Goal: Information Seeking & Learning: Learn about a topic

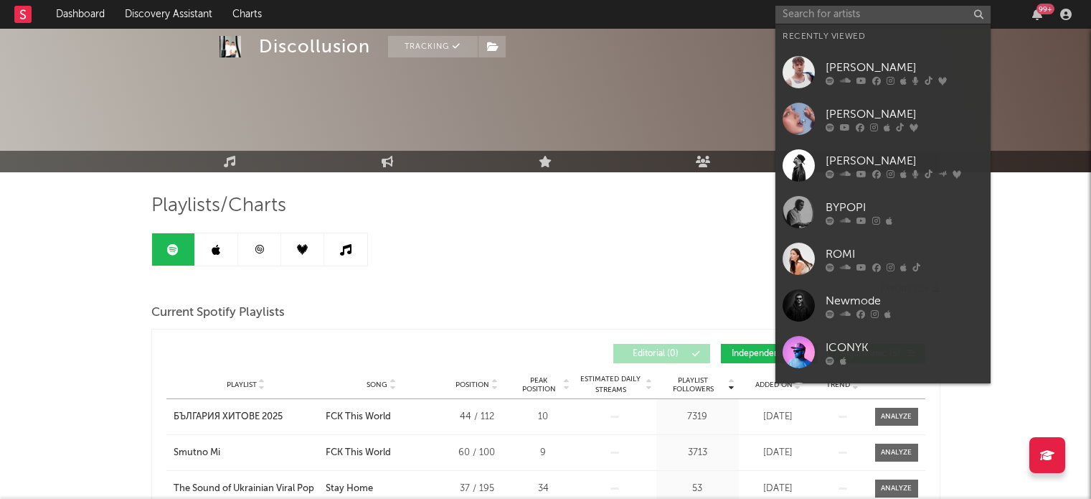
scroll to position [1503, 0]
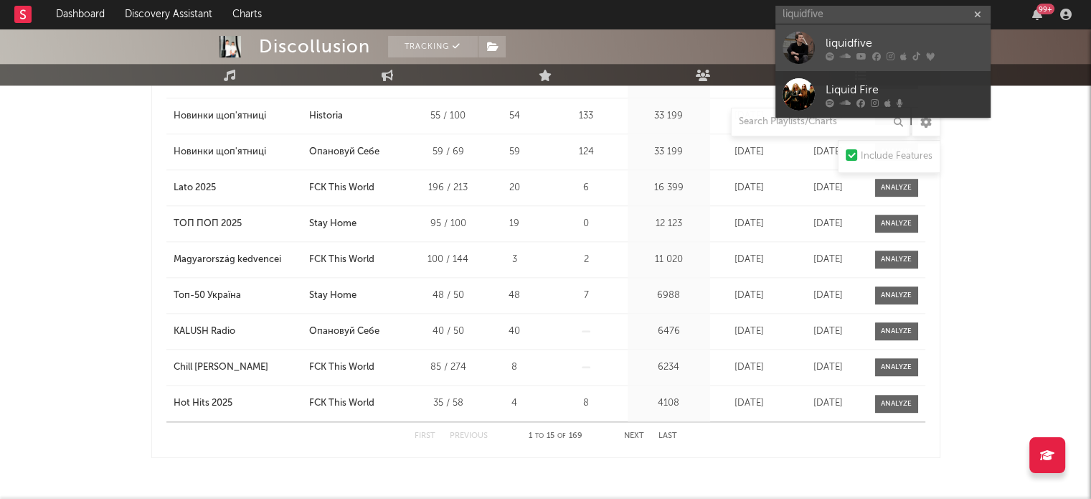
type input "liquidfive"
click at [864, 53] on icon at bounding box center [861, 56] width 10 height 9
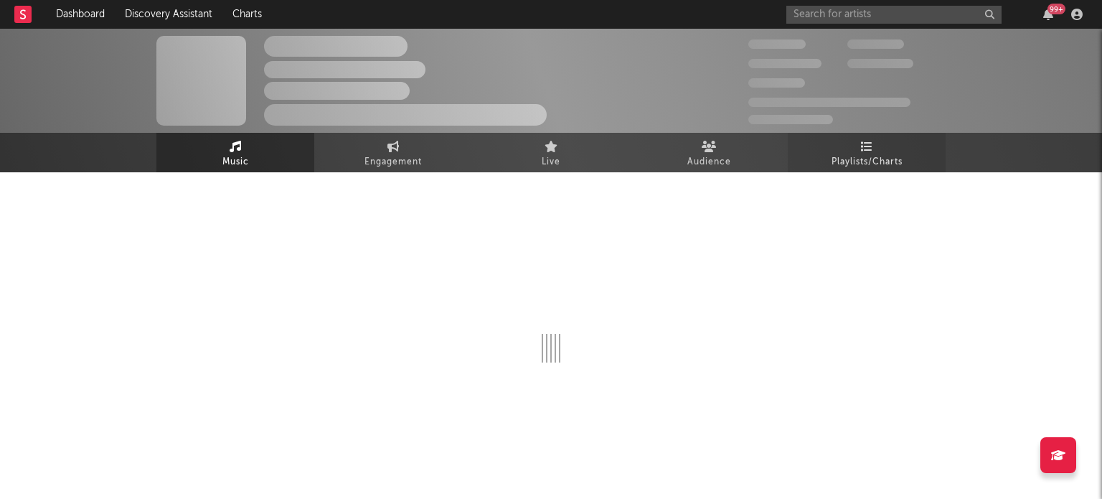
select select "6m"
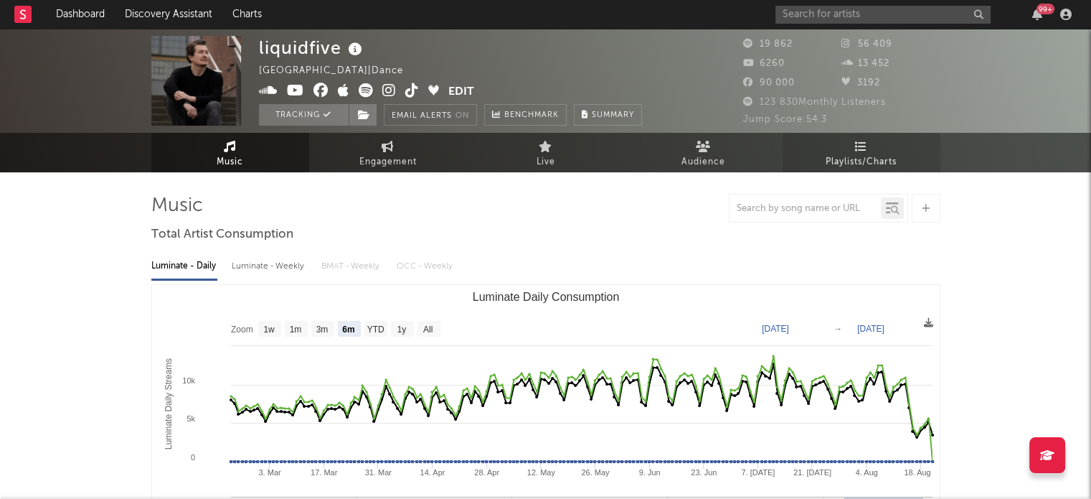
click at [866, 161] on span "Playlists/Charts" at bounding box center [861, 161] width 71 height 17
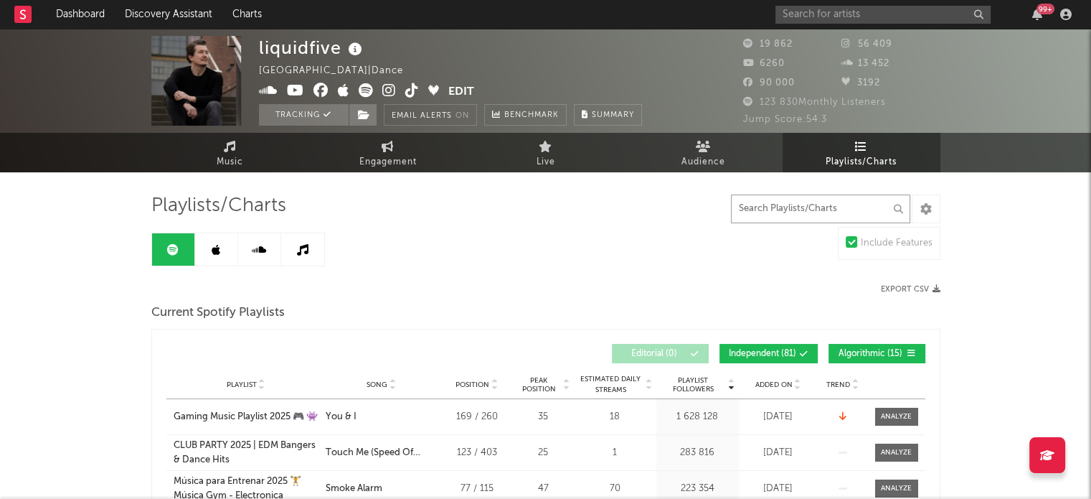
click at [765, 206] on input "text" at bounding box center [820, 208] width 179 height 29
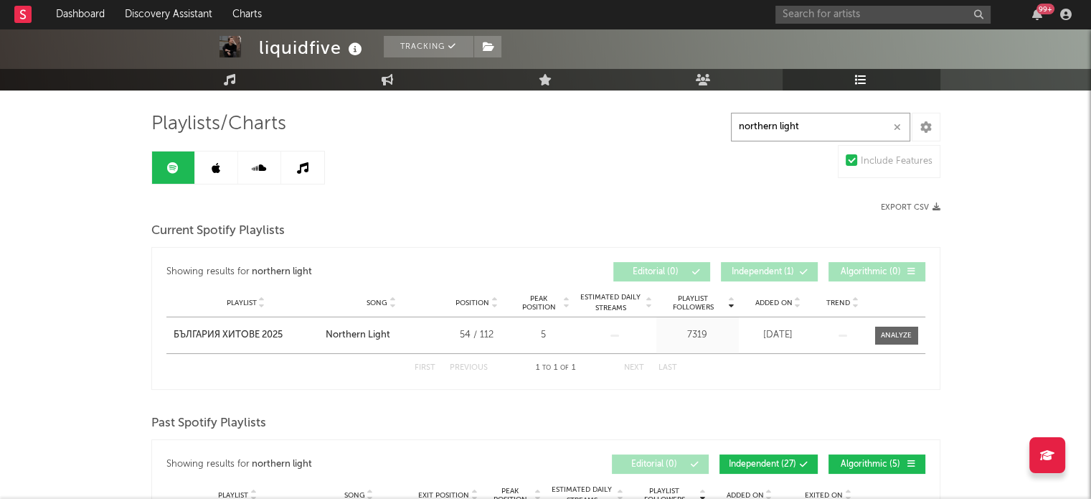
scroll to position [55, 0]
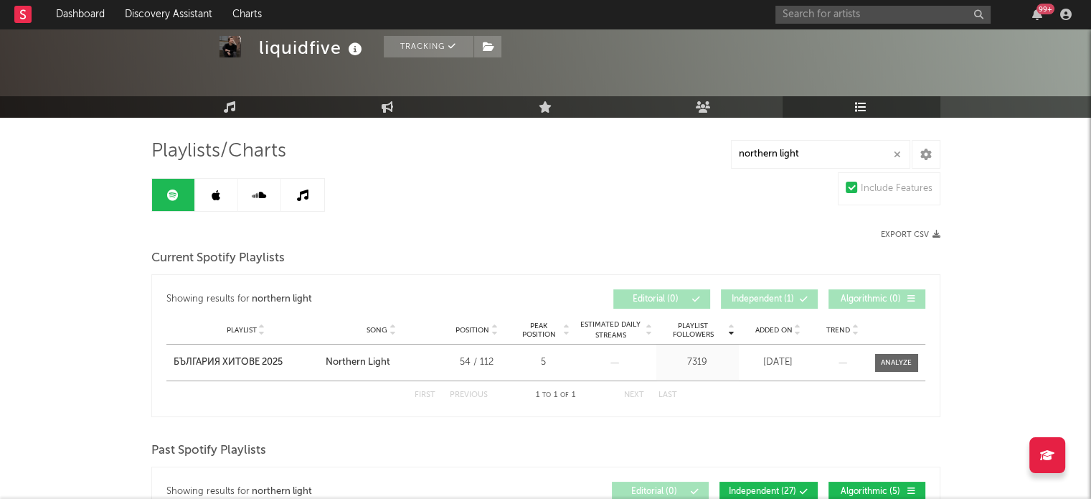
click at [219, 191] on icon at bounding box center [216, 194] width 9 height 11
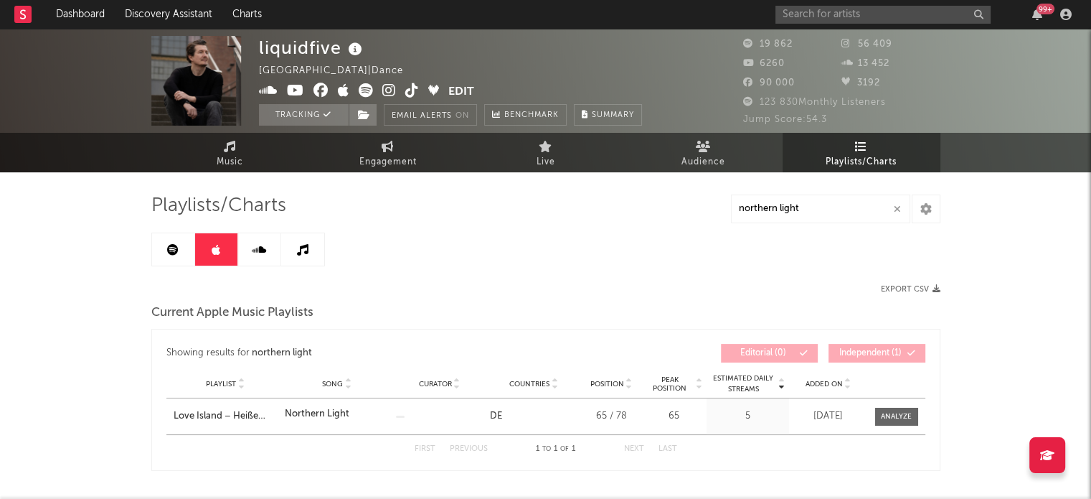
click at [267, 263] on link at bounding box center [259, 249] width 43 height 32
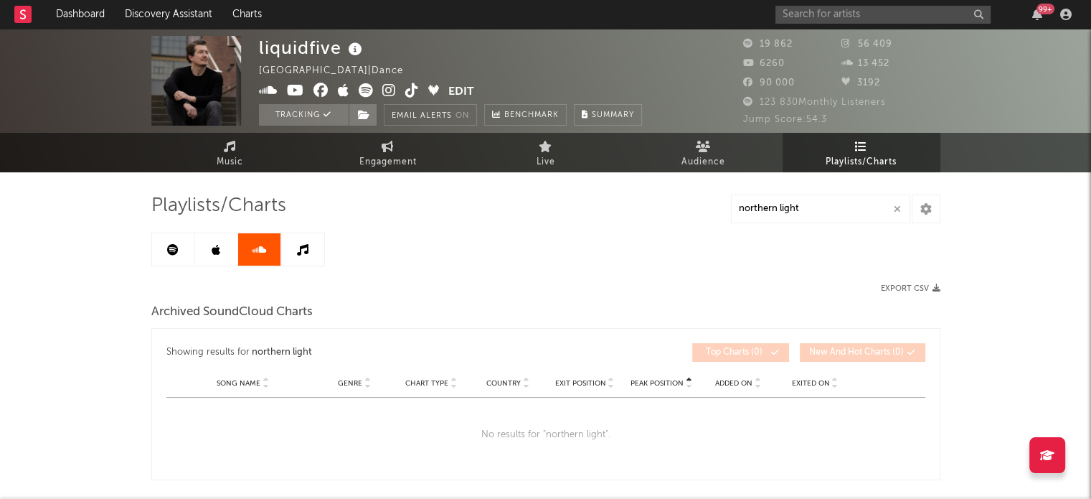
scroll to position [66, 0]
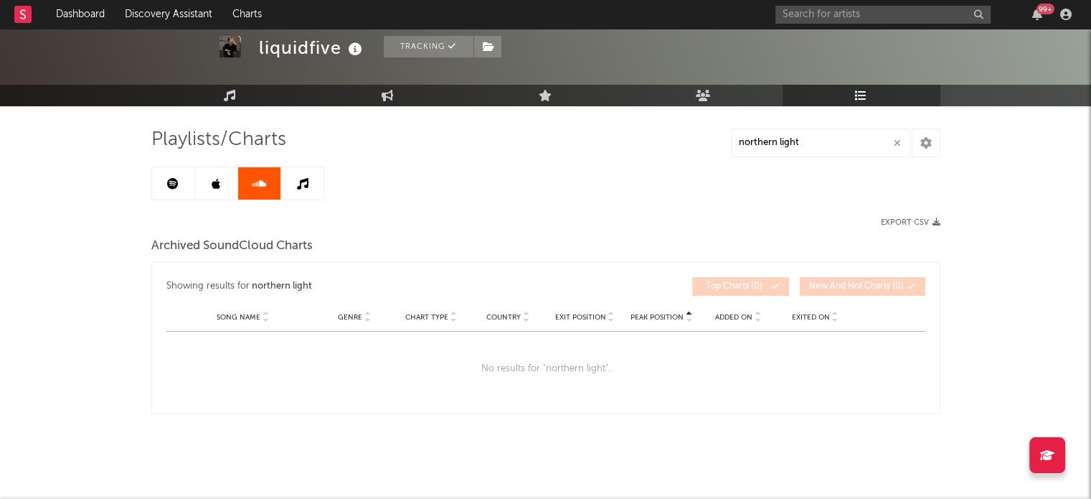
click at [301, 200] on div "Playlists/Charts northern light Export CSV Archived SoundCloud Charts Showing r…" at bounding box center [545, 271] width 789 height 286
click at [307, 191] on link at bounding box center [302, 183] width 43 height 32
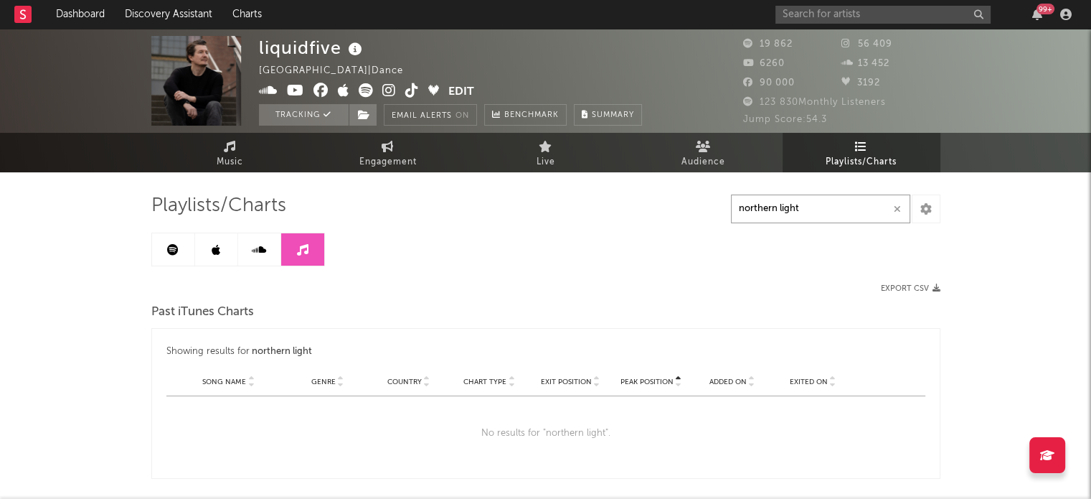
drag, startPoint x: 807, startPoint y: 207, endPoint x: 703, endPoint y: 212, distance: 104.1
click at [703, 212] on div "Playlists/Charts northern light Export CSV Past iTunes Charts Showing results f…" at bounding box center [545, 336] width 789 height 285
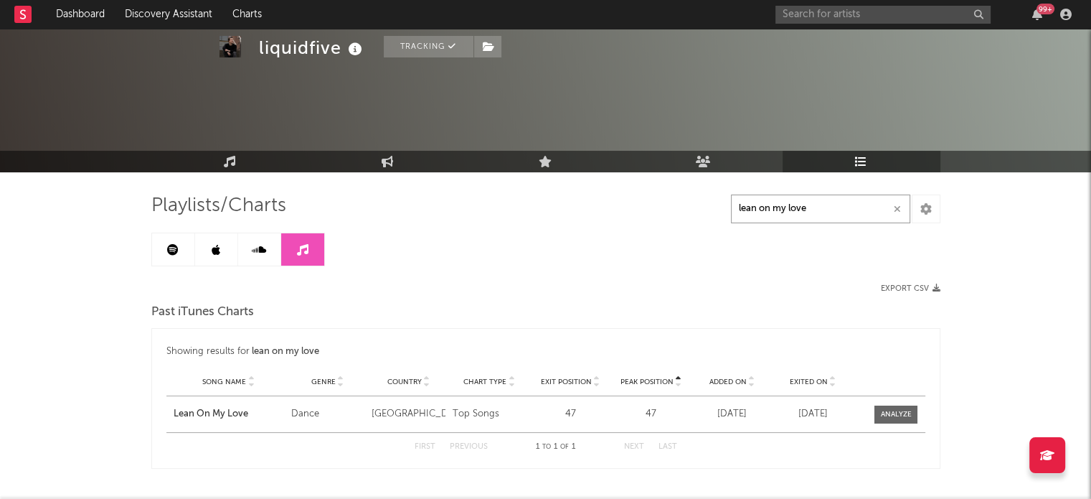
scroll to position [55, 0]
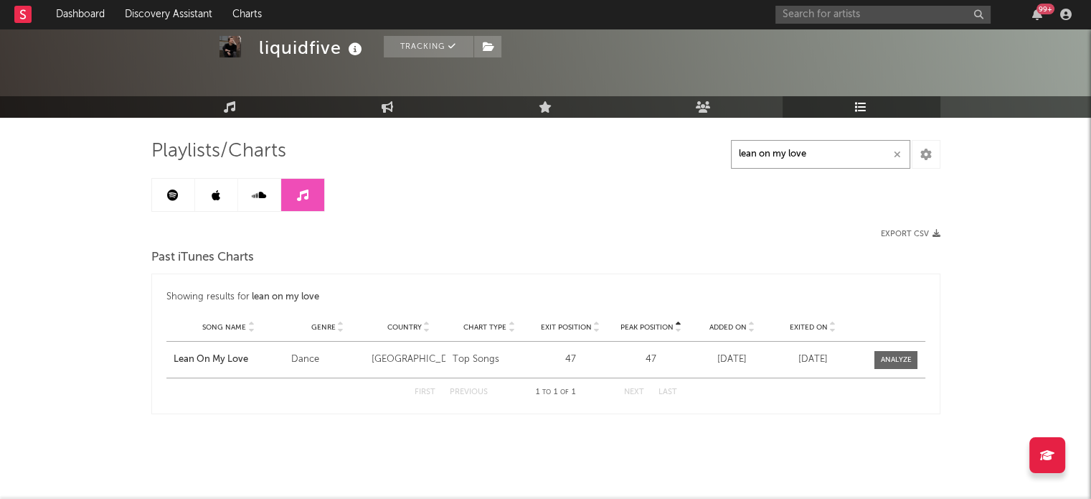
type input "lean on my love"
drag, startPoint x: 356, startPoint y: 361, endPoint x: 517, endPoint y: 366, distance: 160.7
click at [517, 366] on div "Song Name Lean On My Love Genre Dance Country Austria Chart Type Top Songs Exit…" at bounding box center [545, 359] width 759 height 36
click at [252, 189] on icon at bounding box center [259, 194] width 14 height 11
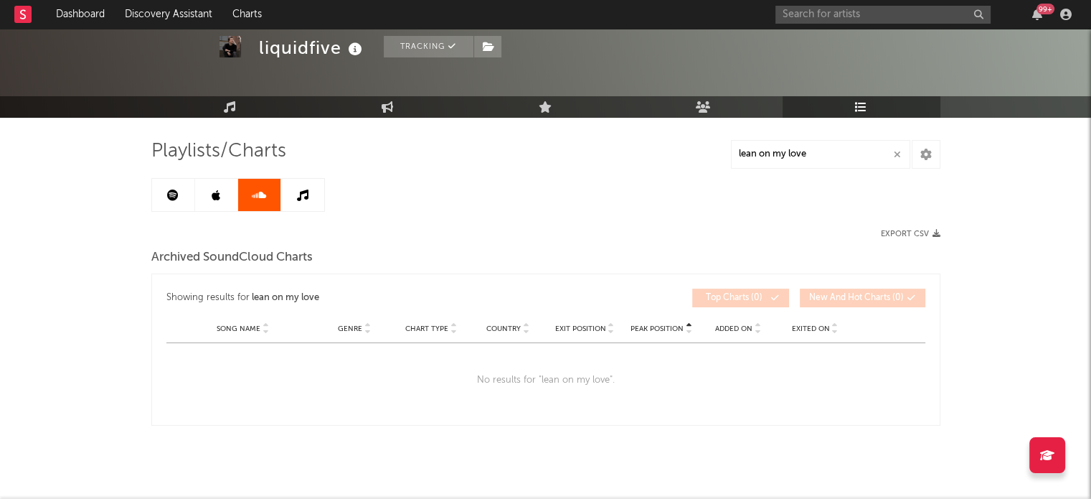
click at [213, 197] on icon at bounding box center [216, 194] width 9 height 11
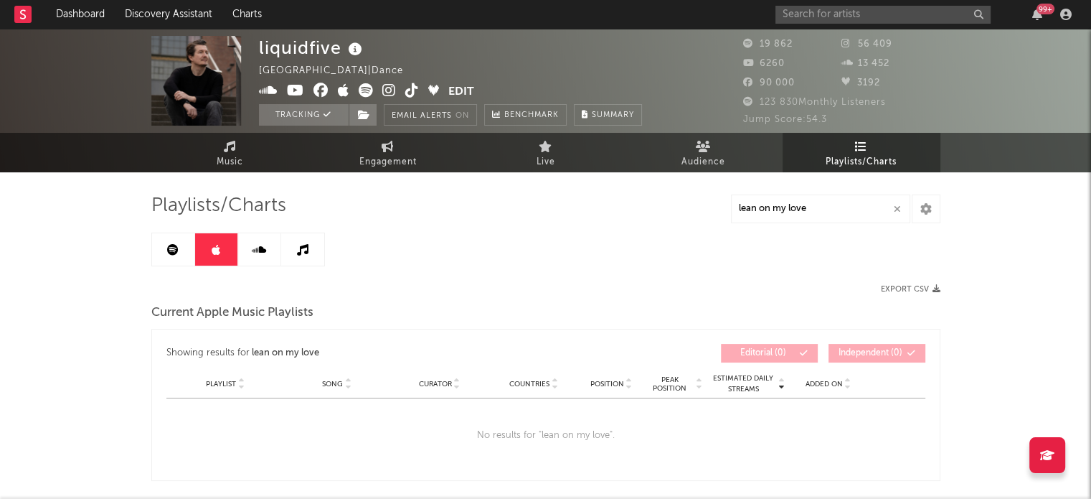
click at [171, 261] on link at bounding box center [173, 249] width 43 height 32
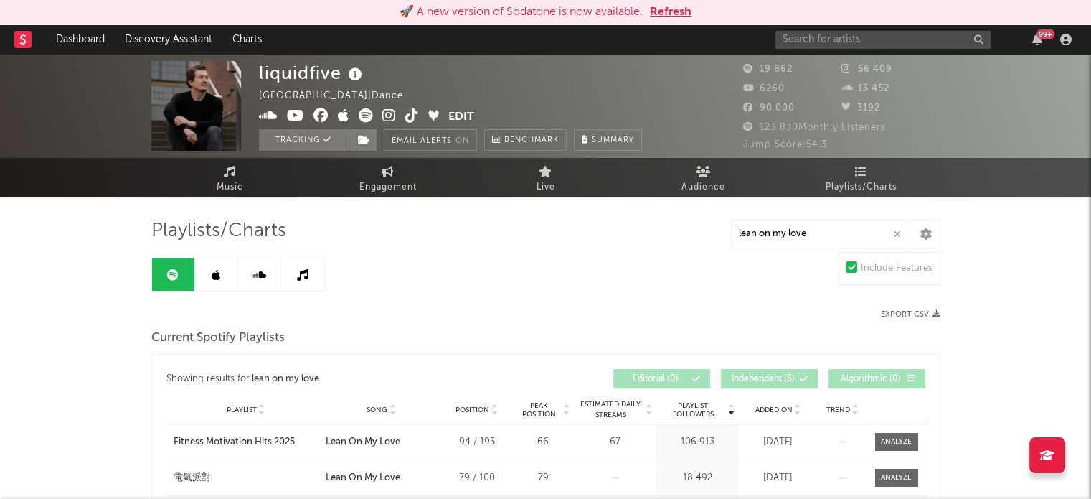
click at [674, 16] on button "Refresh" at bounding box center [671, 12] width 42 height 17
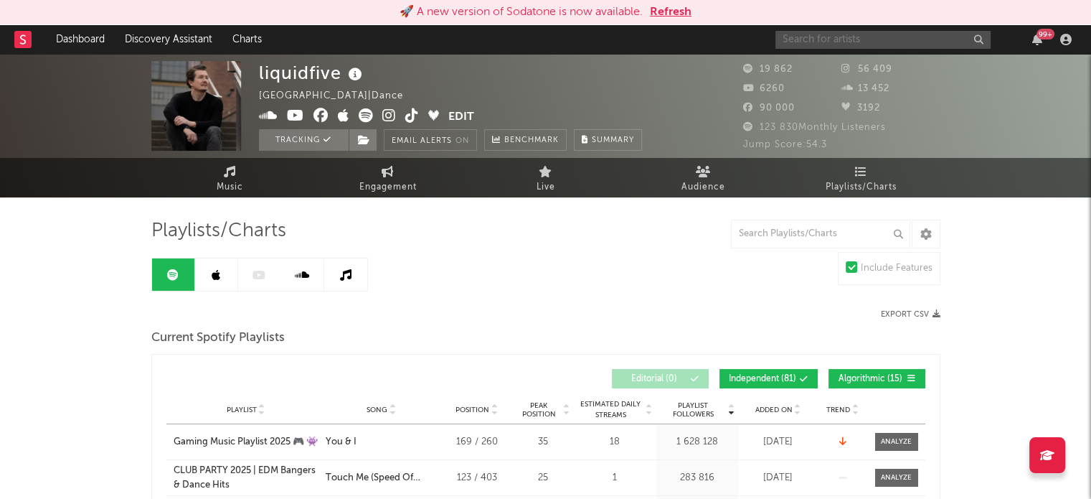
click at [851, 42] on input "text" at bounding box center [882, 40] width 215 height 18
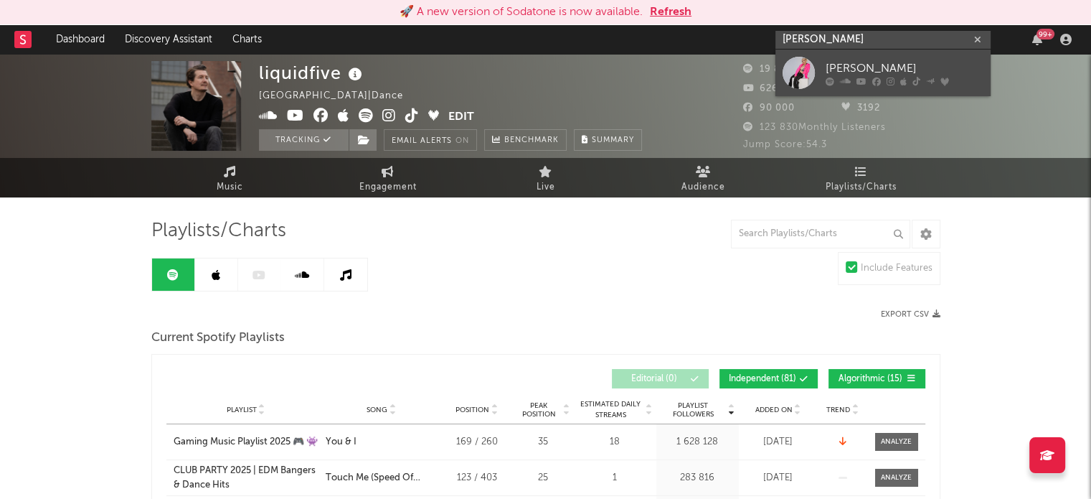
type input "[PERSON_NAME]"
click at [865, 70] on div "[PERSON_NAME]" at bounding box center [905, 68] width 158 height 17
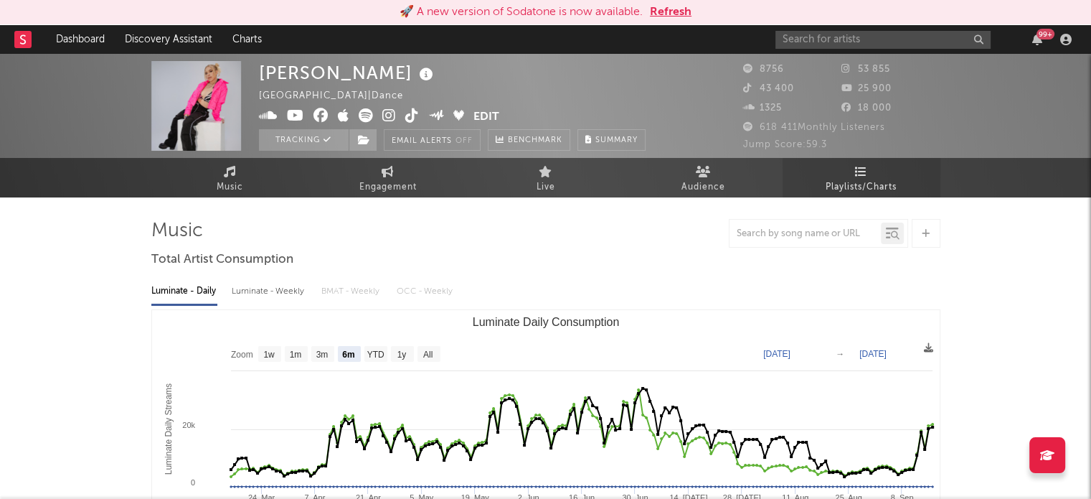
click at [878, 173] on link "Playlists/Charts" at bounding box center [862, 177] width 158 height 39
select select "6m"
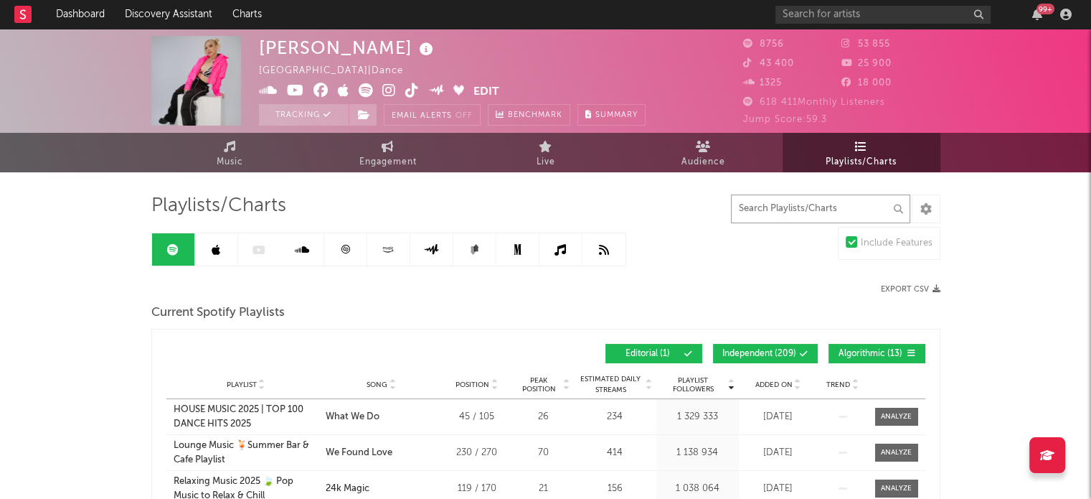
click at [772, 203] on input "text" at bounding box center [820, 208] width 179 height 29
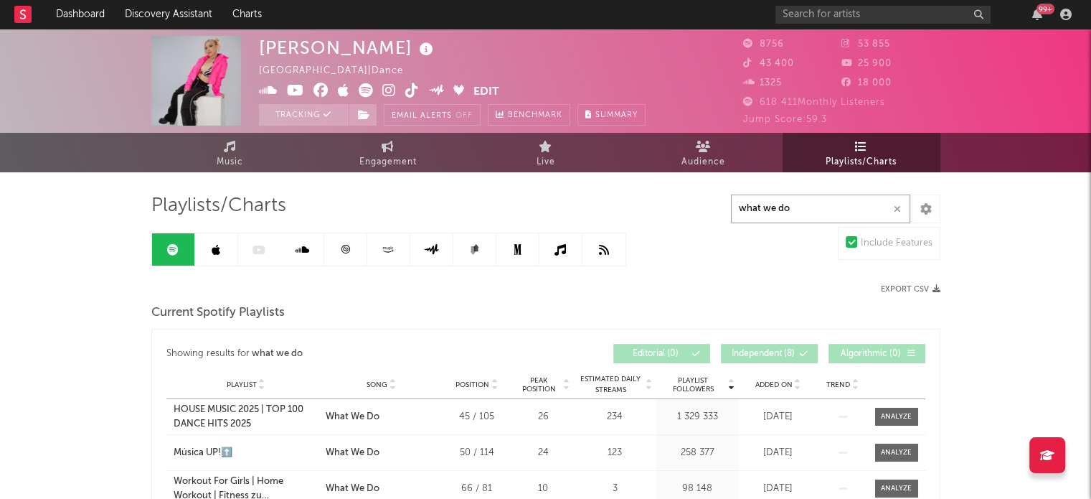
type input "what we do"
click at [222, 252] on link at bounding box center [216, 249] width 43 height 32
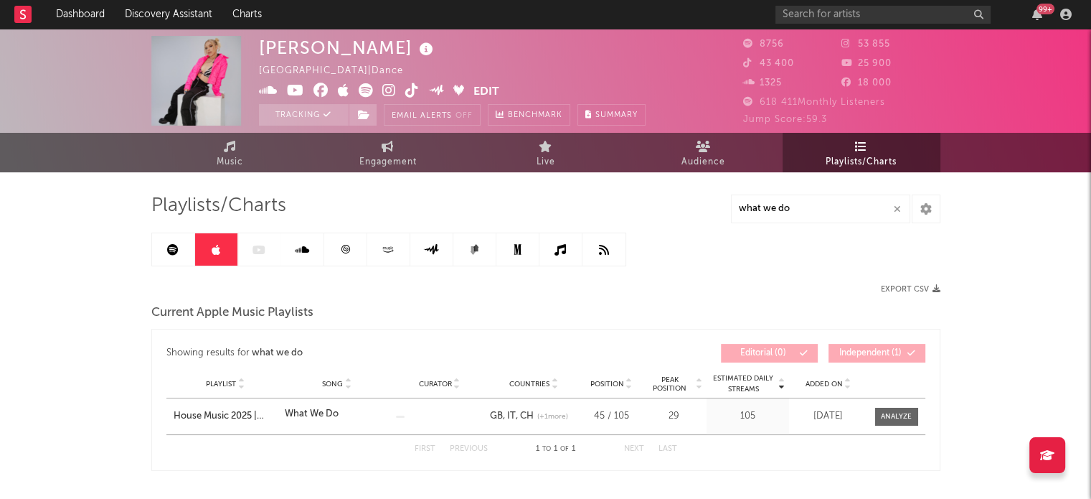
click at [297, 249] on icon at bounding box center [302, 249] width 14 height 11
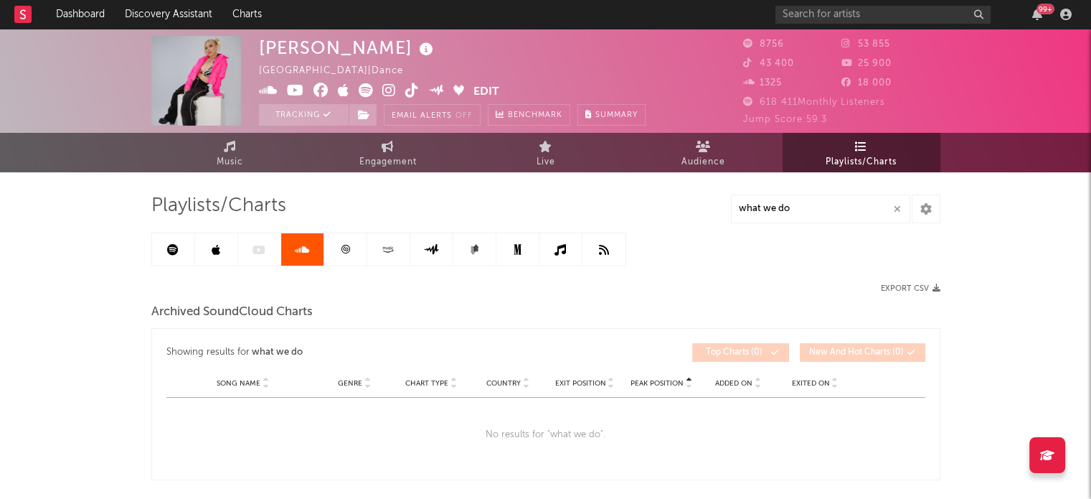
click at [340, 251] on icon at bounding box center [345, 249] width 11 height 11
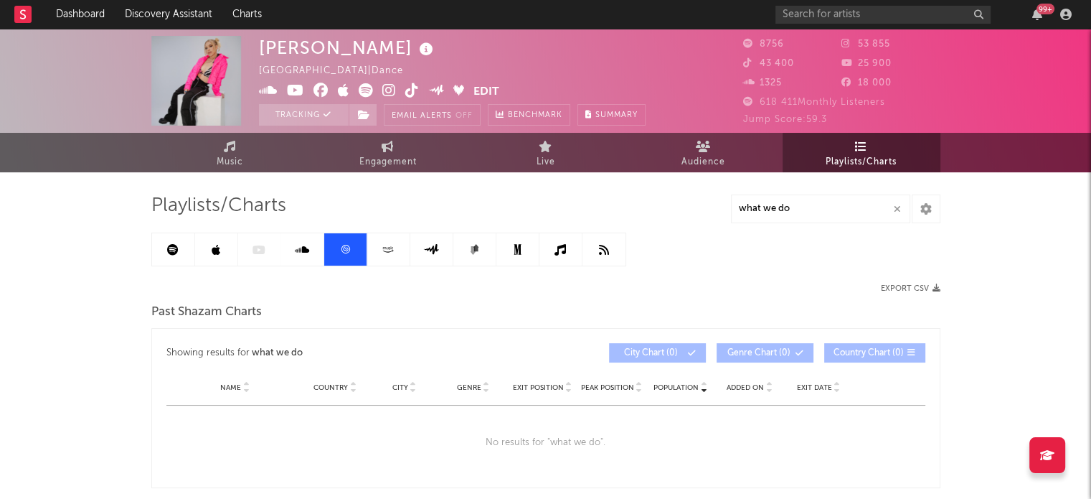
click at [405, 249] on link at bounding box center [388, 249] width 43 height 32
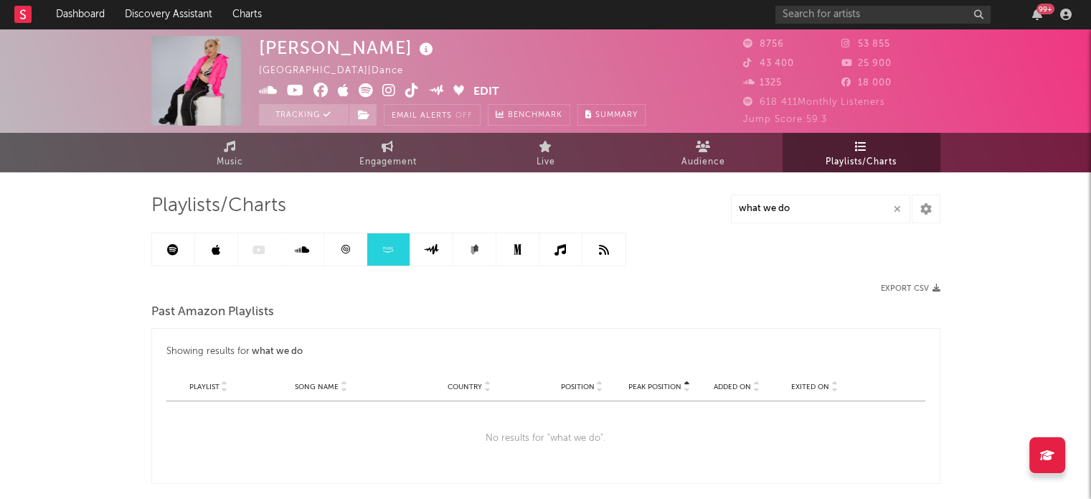
click at [424, 249] on icon at bounding box center [431, 249] width 16 height 11
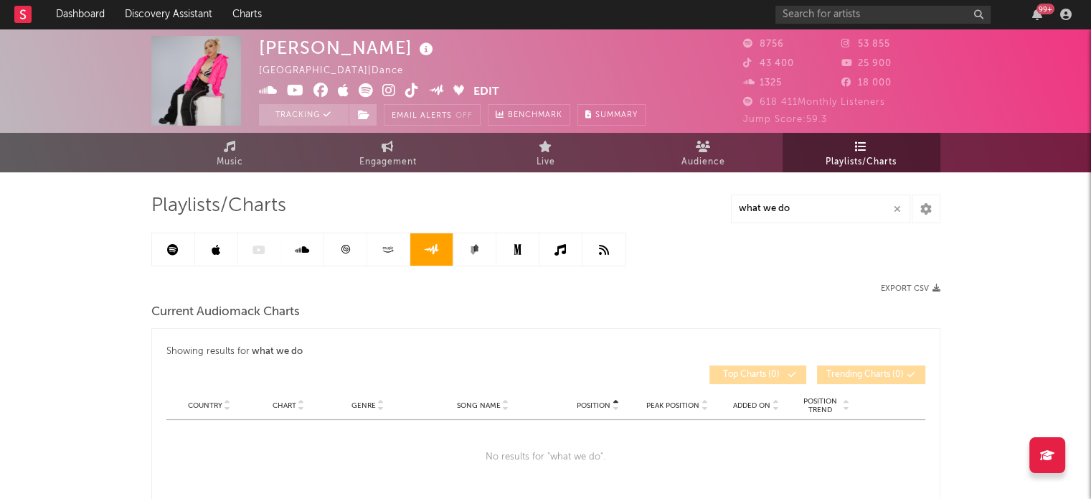
click at [460, 249] on link at bounding box center [474, 249] width 43 height 32
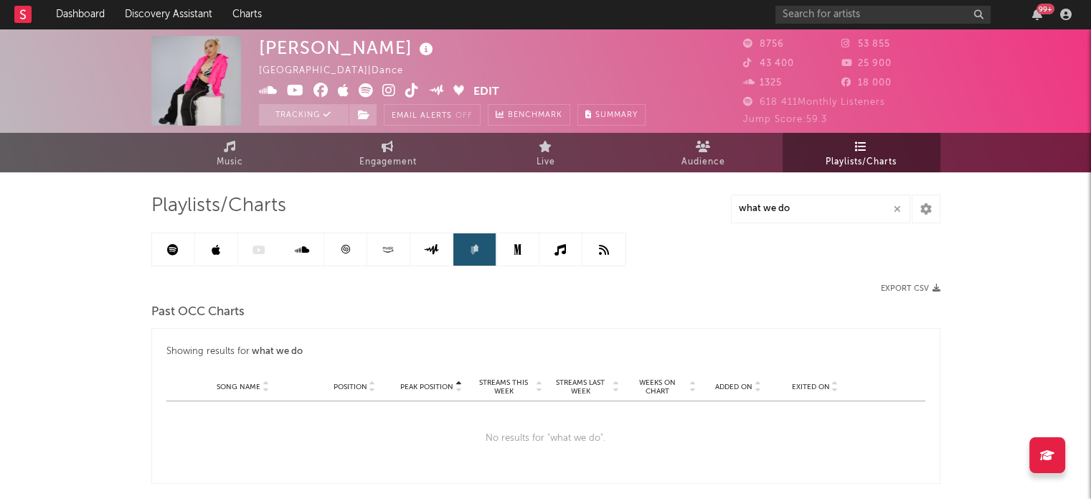
click at [508, 249] on link at bounding box center [517, 249] width 43 height 32
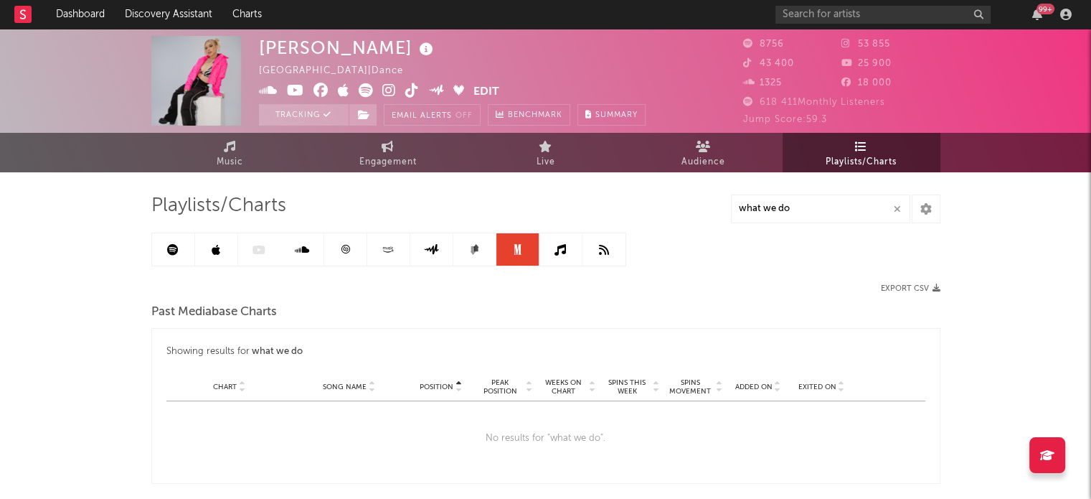
click at [554, 250] on icon at bounding box center [559, 249] width 11 height 11
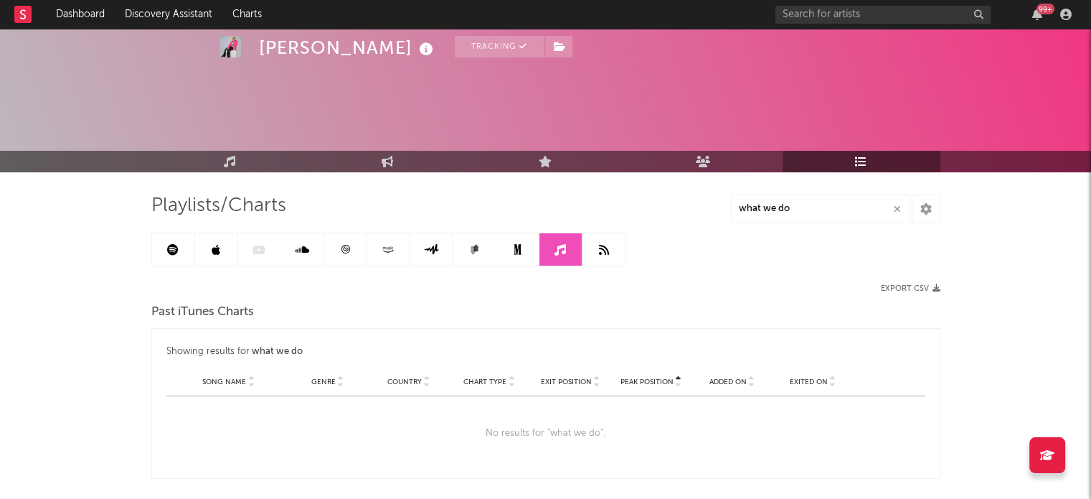
scroll to position [65, 0]
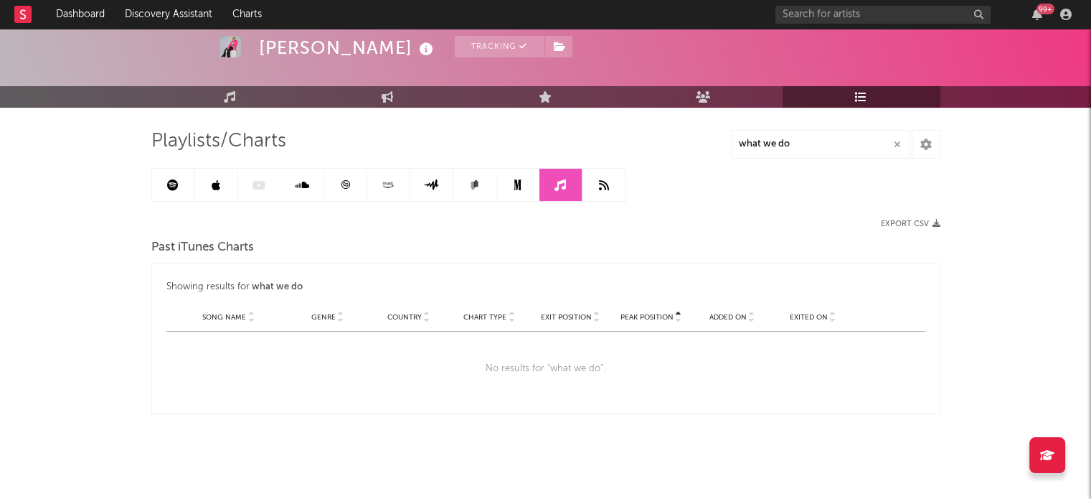
click at [603, 203] on div "Playlists/Charts what we do Export CSV Past iTunes Charts Showing results for w…" at bounding box center [545, 271] width 789 height 285
click at [603, 200] on link at bounding box center [603, 185] width 43 height 32
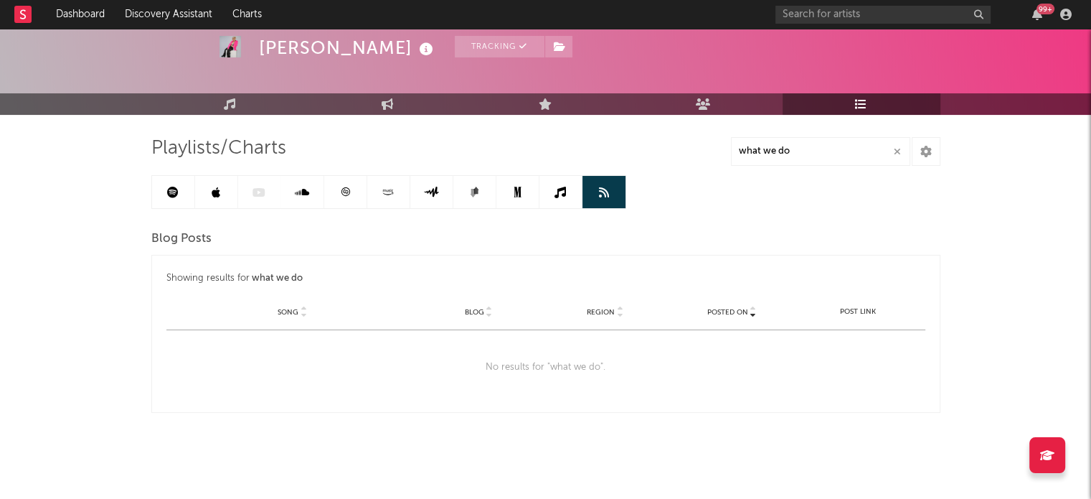
scroll to position [57, 0]
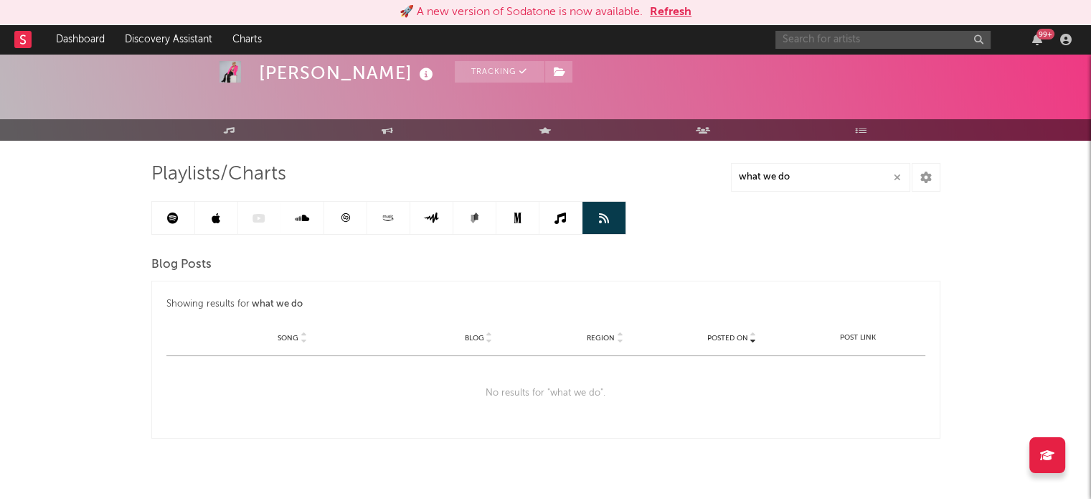
click at [822, 41] on input "text" at bounding box center [882, 40] width 215 height 18
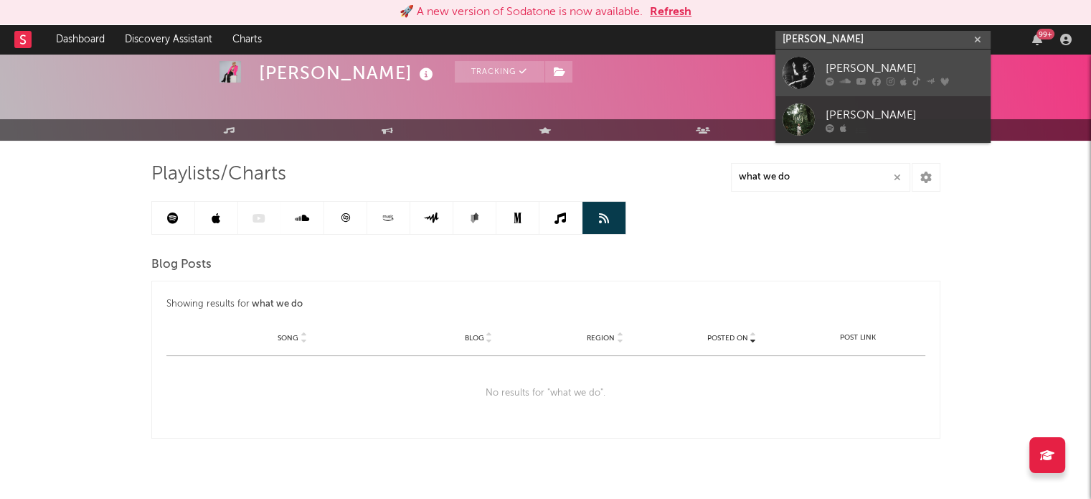
type input "PAULI GABRIELI"
click at [844, 62] on div "Pauli Gabrieli" at bounding box center [905, 68] width 158 height 17
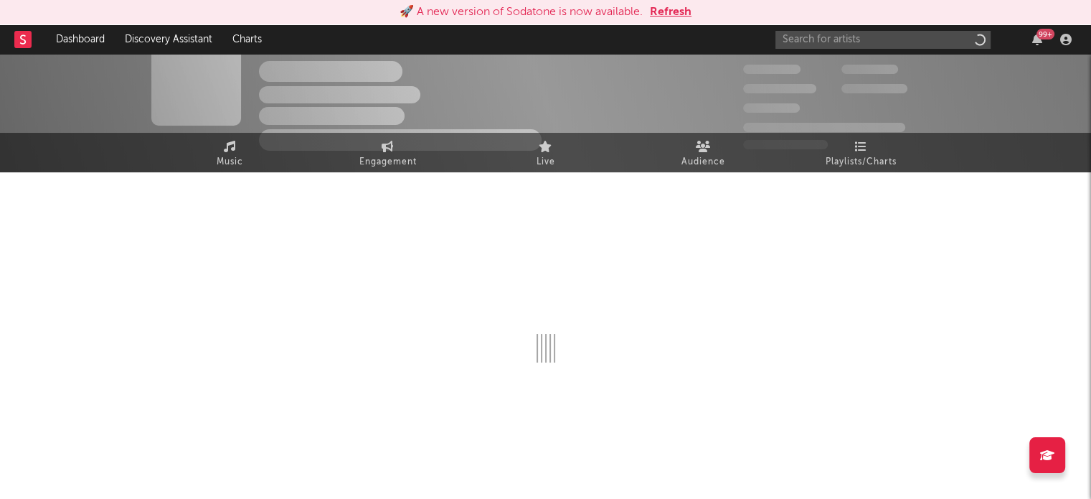
scroll to position [25, 0]
select select "6m"
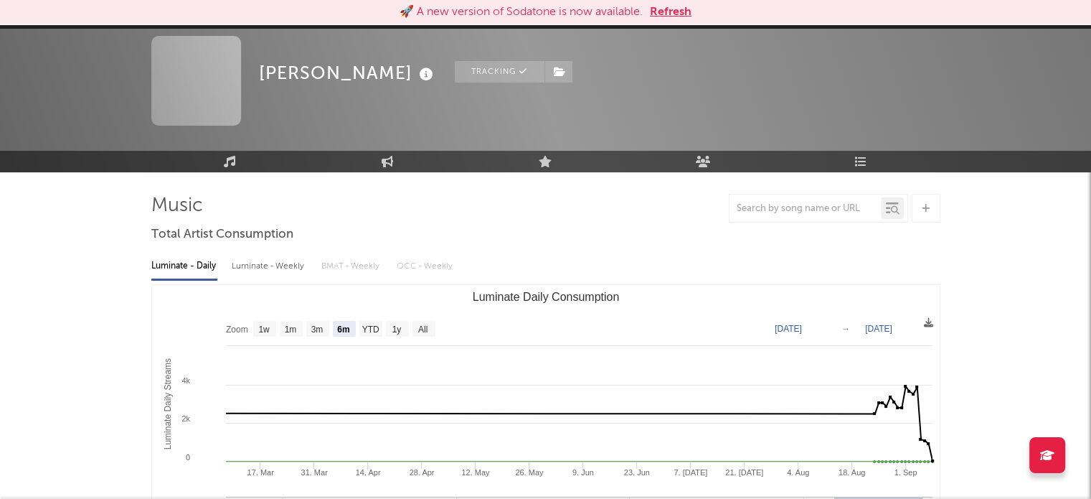
scroll to position [57, 0]
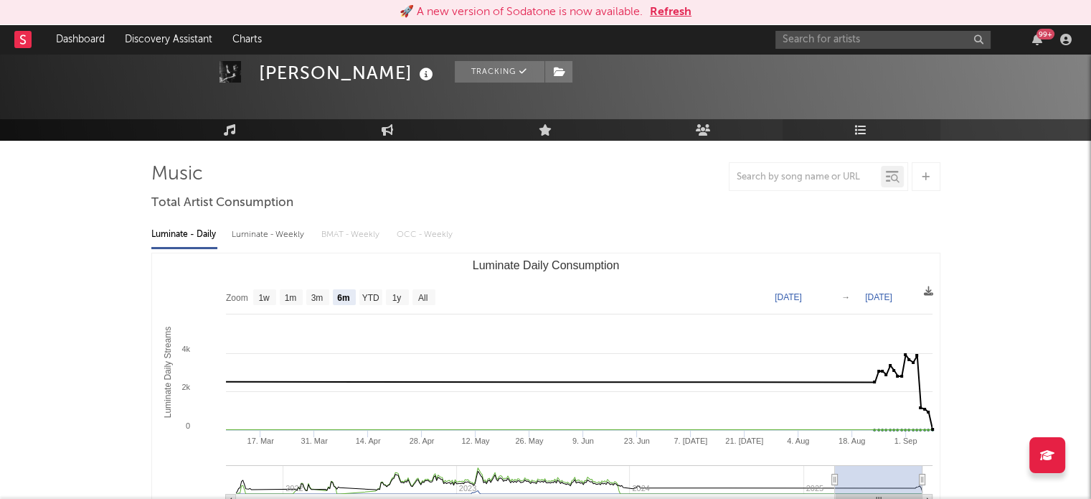
click at [864, 134] on icon at bounding box center [861, 129] width 12 height 11
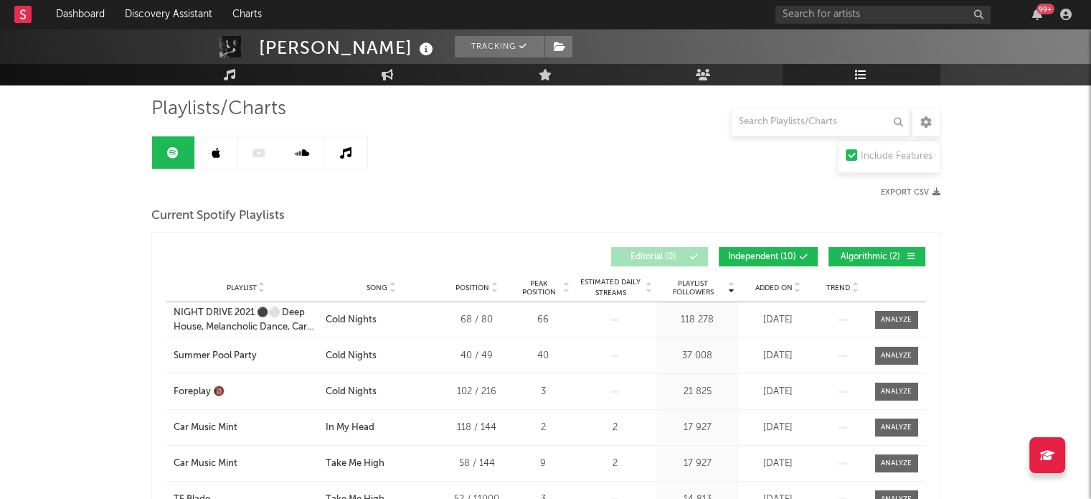
scroll to position [98, 0]
click at [770, 131] on input "text" at bounding box center [820, 122] width 179 height 29
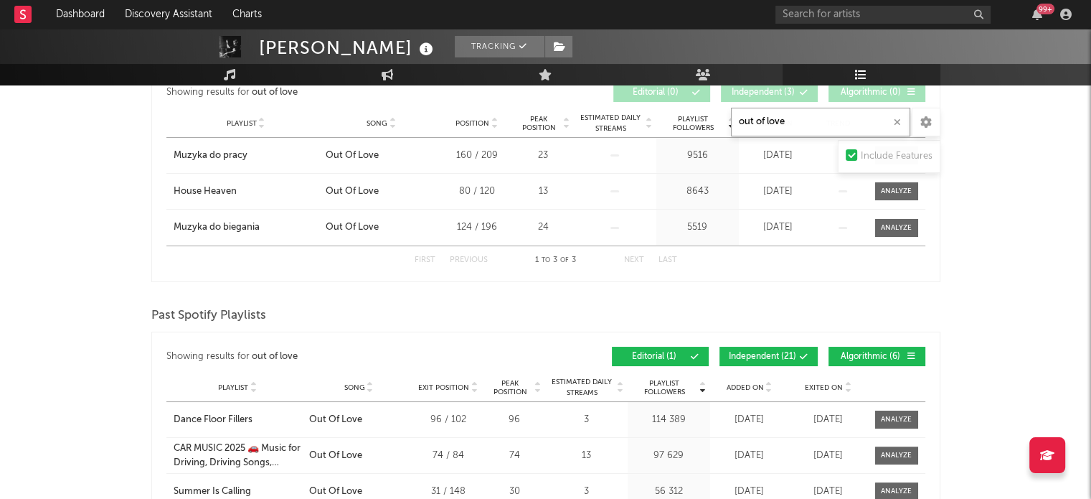
scroll to position [0, 0]
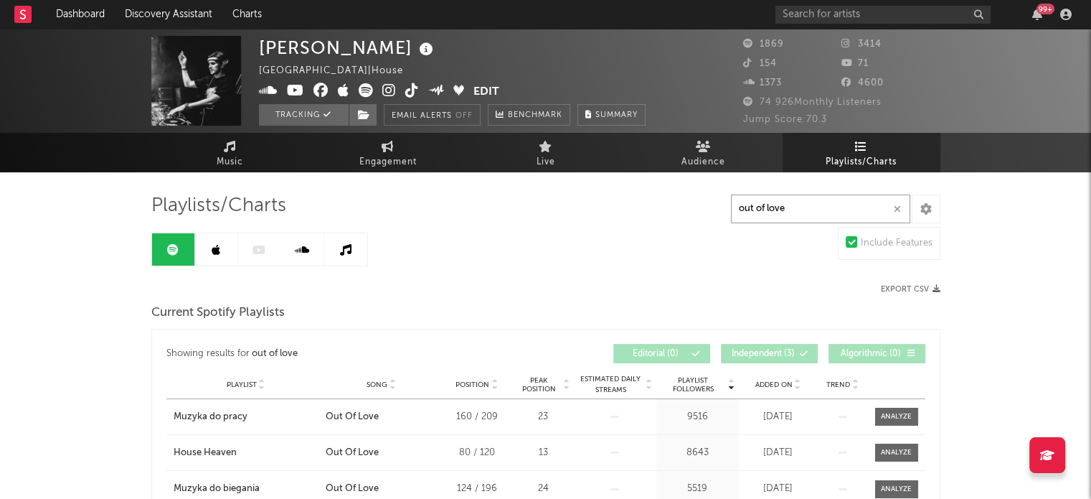
type input "out of love"
click at [224, 251] on link at bounding box center [216, 249] width 43 height 32
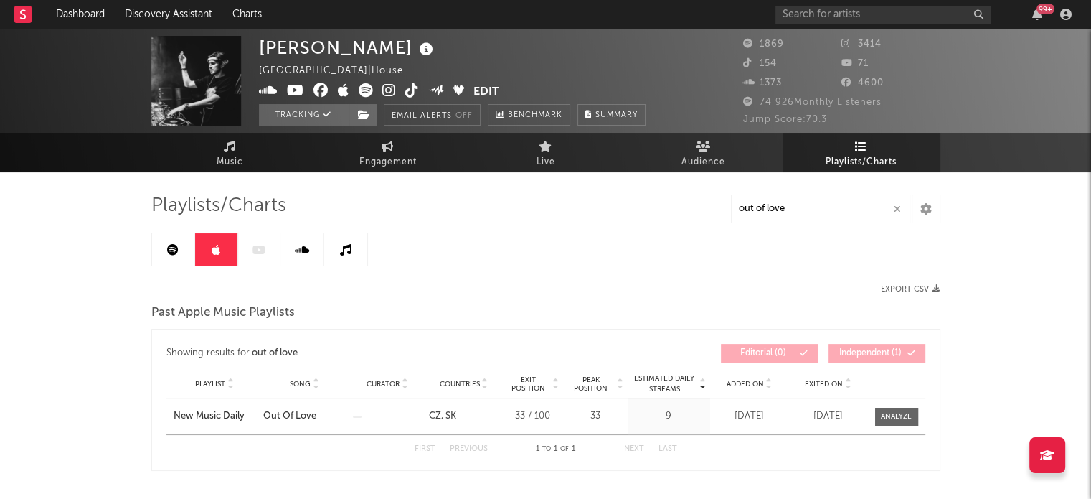
click at [298, 250] on icon at bounding box center [302, 249] width 14 height 11
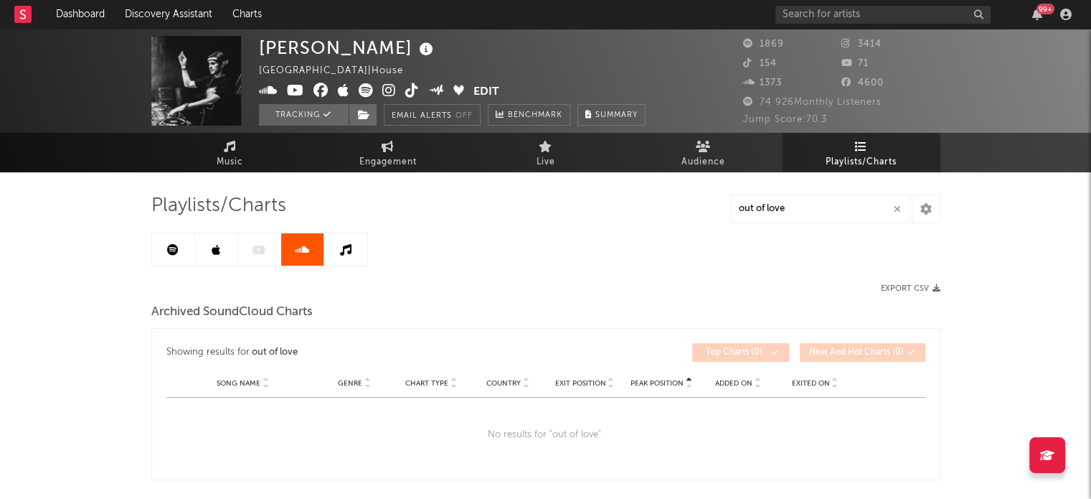
click at [340, 252] on icon at bounding box center [345, 249] width 11 height 11
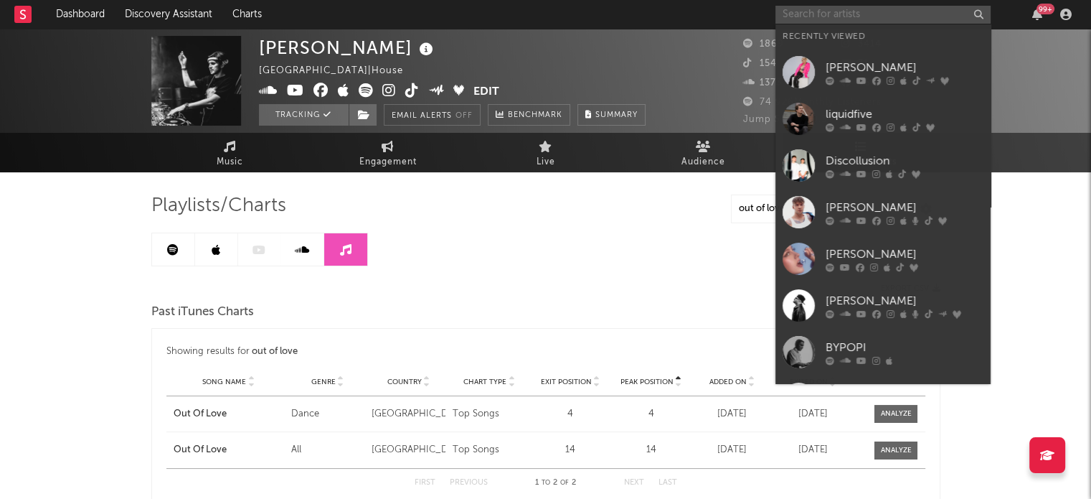
click at [815, 11] on input "text" at bounding box center [882, 15] width 215 height 18
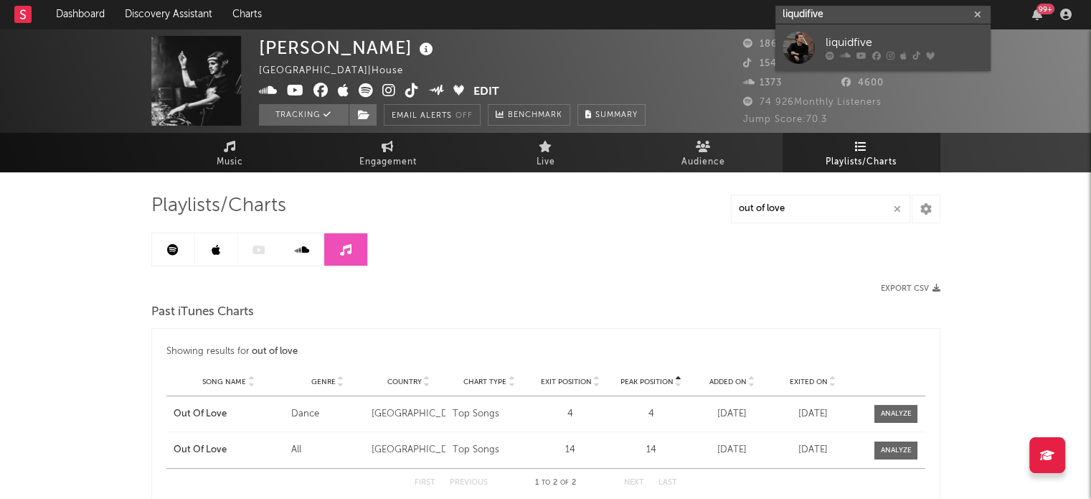
type input "liqudifive"
click at [835, 31] on link "liquidfive" at bounding box center [882, 47] width 215 height 47
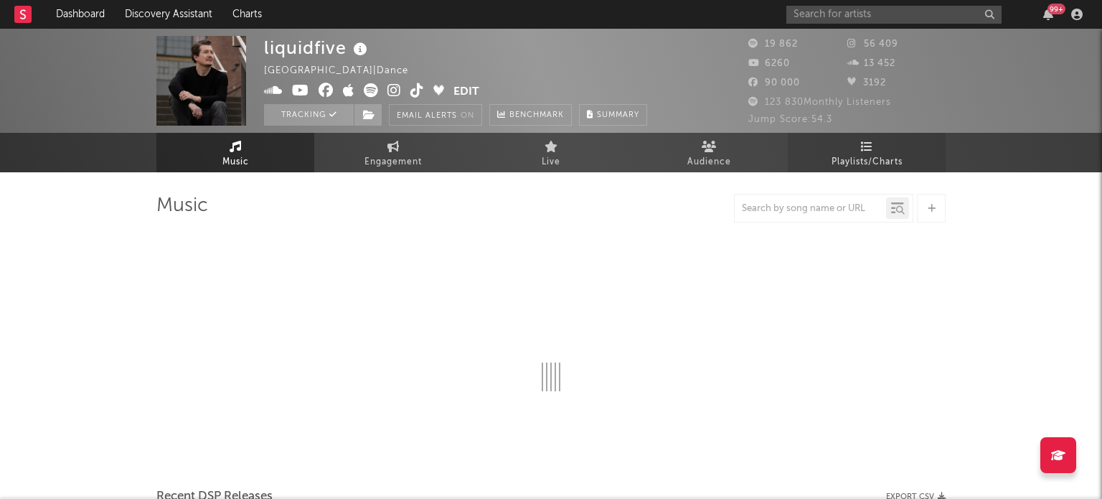
click at [876, 159] on span "Playlists/Charts" at bounding box center [866, 161] width 71 height 17
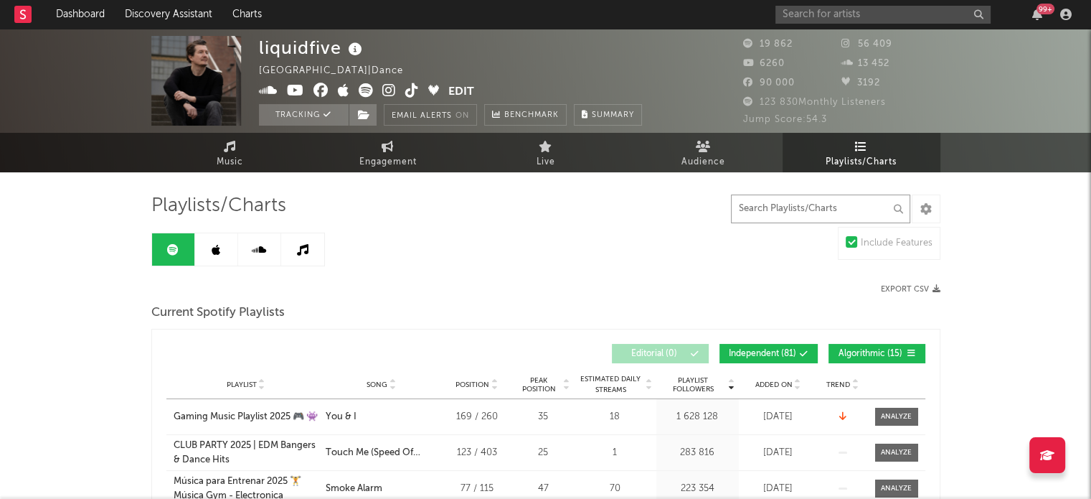
click at [768, 215] on input "text" at bounding box center [820, 208] width 179 height 29
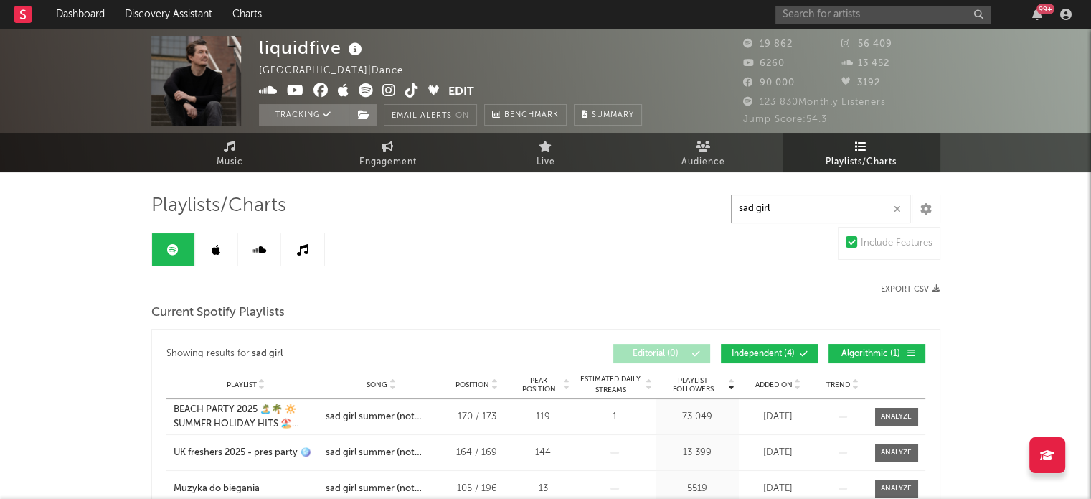
type input "sad girl"
click at [219, 253] on icon at bounding box center [216, 249] width 9 height 11
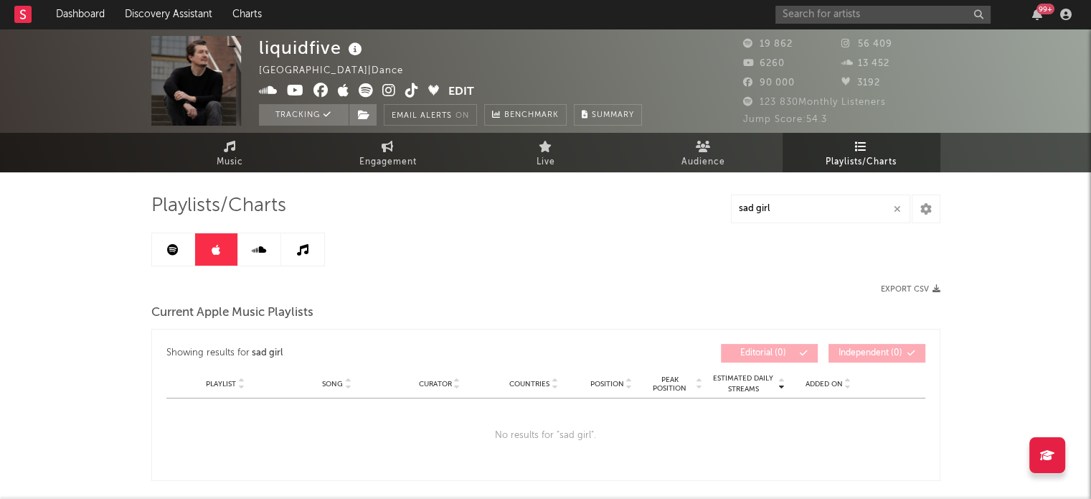
click at [250, 253] on link at bounding box center [259, 249] width 43 height 32
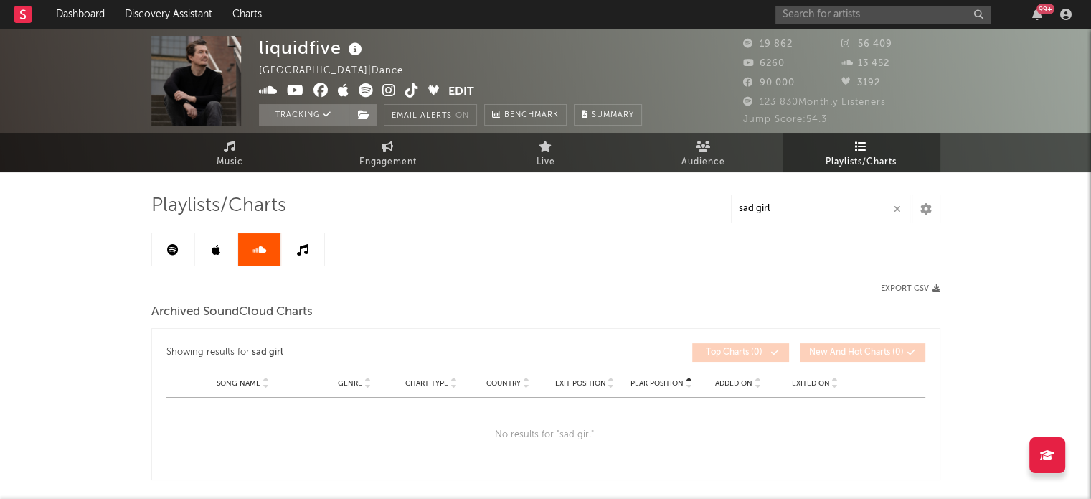
scroll to position [66, 0]
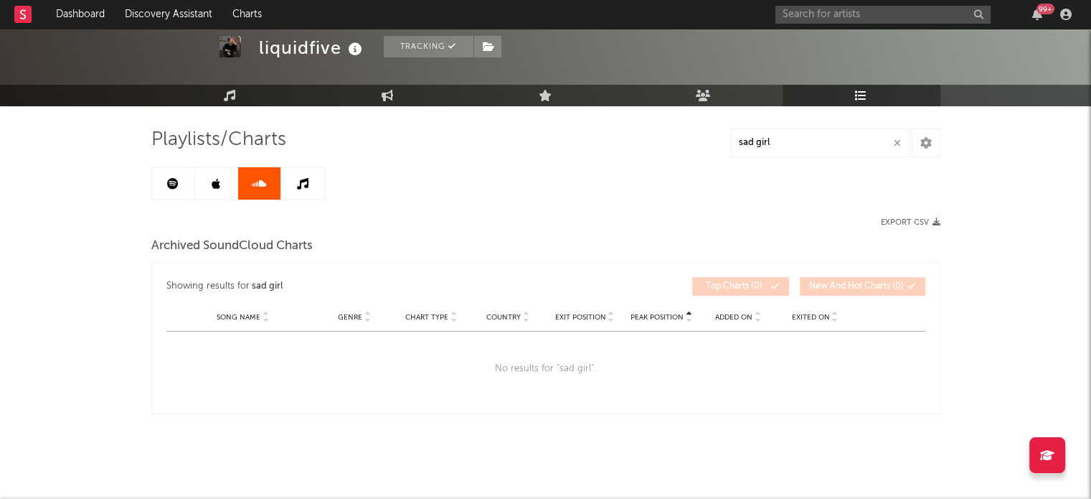
click at [303, 182] on icon at bounding box center [302, 183] width 11 height 11
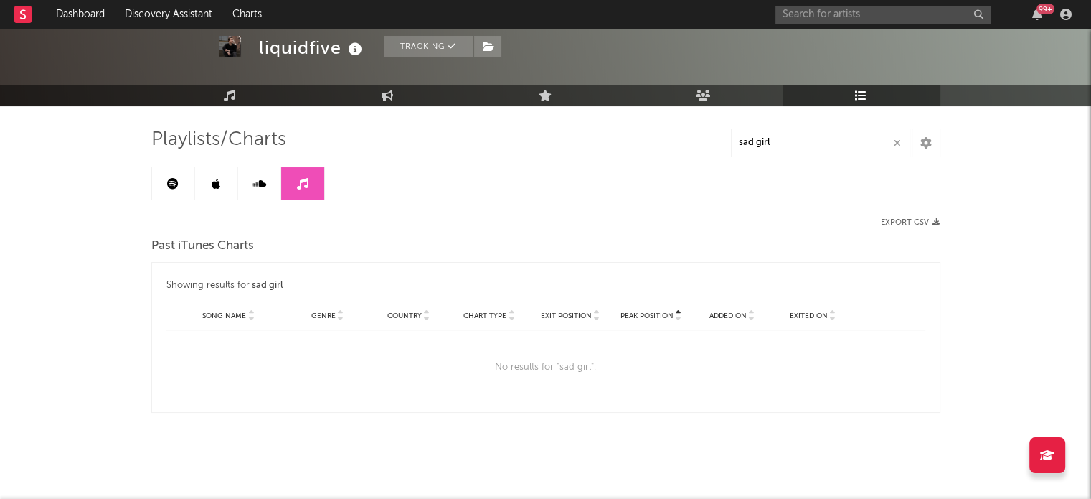
scroll to position [65, 0]
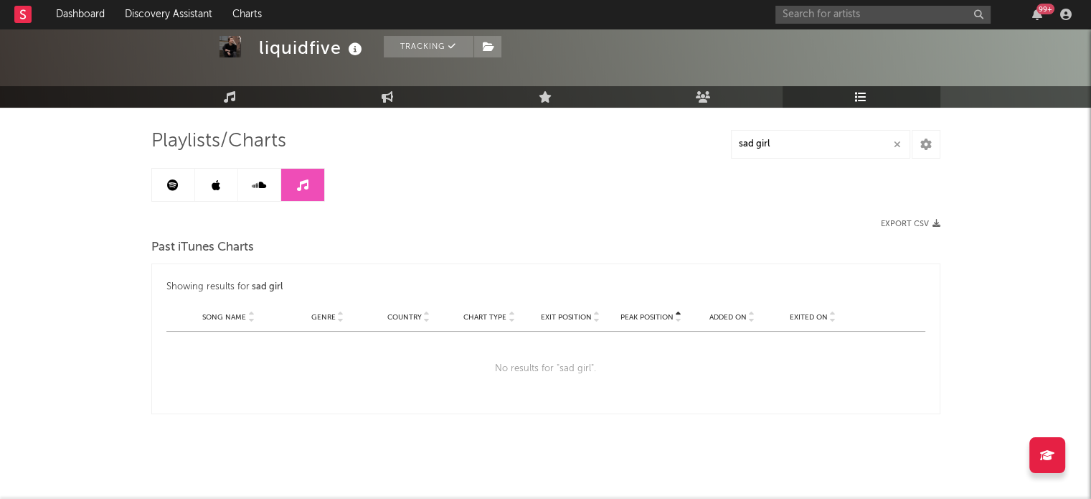
click at [170, 185] on icon at bounding box center [172, 184] width 11 height 11
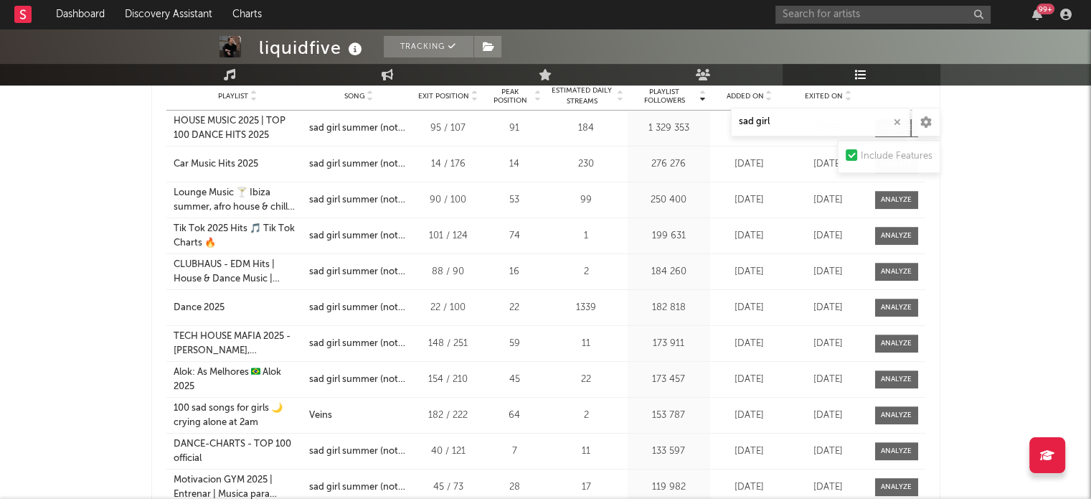
scroll to position [895, 0]
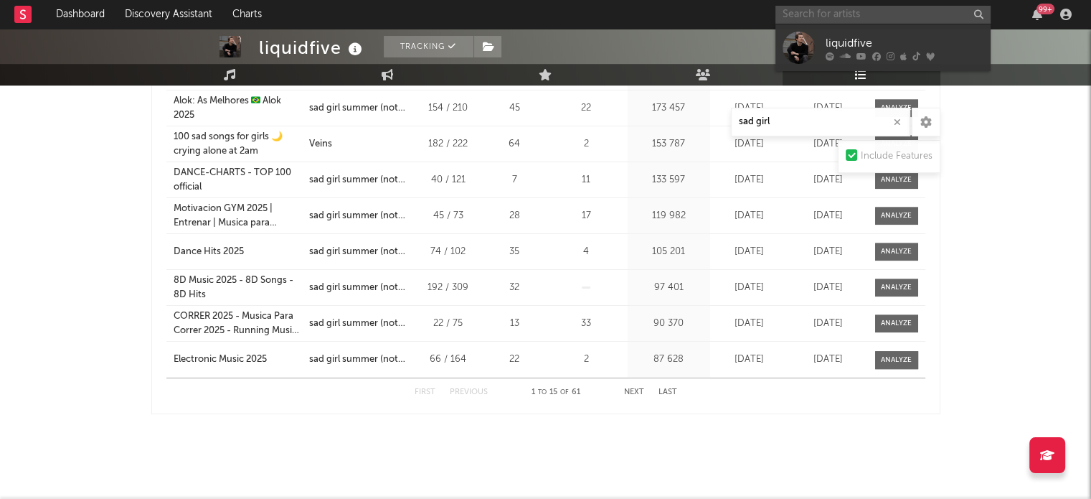
click at [854, 10] on input "text" at bounding box center [882, 15] width 215 height 18
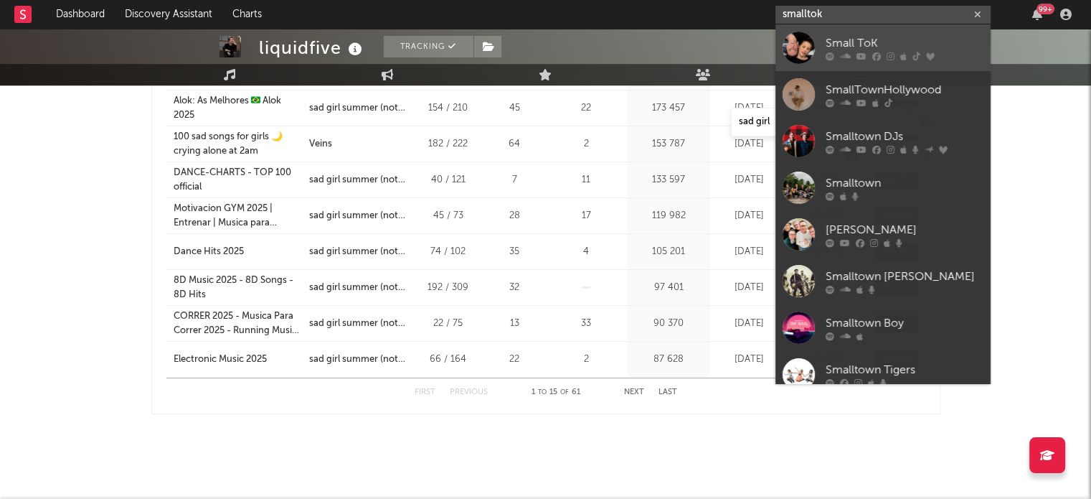
type input "smalltok"
click at [849, 41] on div "Small ToK" at bounding box center [905, 42] width 158 height 17
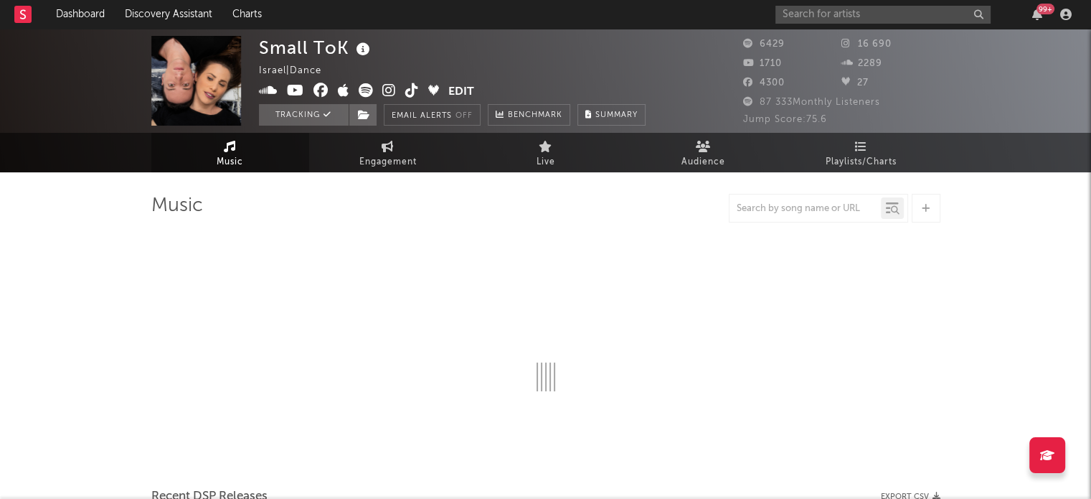
select select "6m"
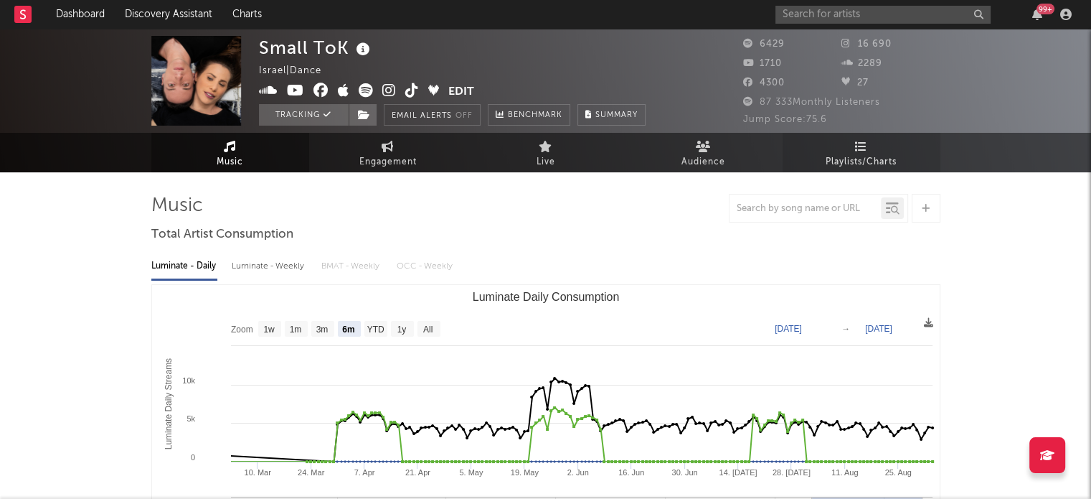
click at [864, 153] on span "Playlists/Charts" at bounding box center [861, 161] width 71 height 17
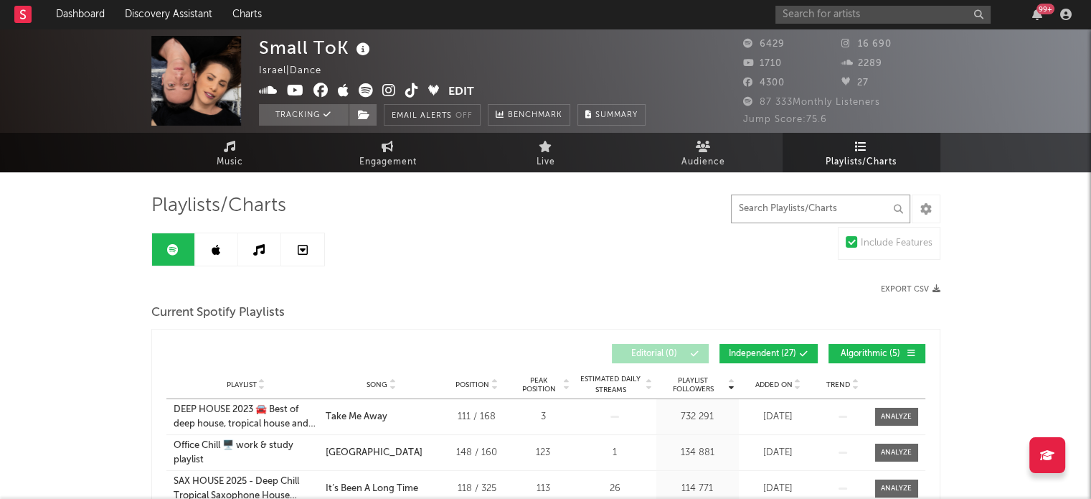
click at [796, 211] on input "text" at bounding box center [820, 208] width 179 height 29
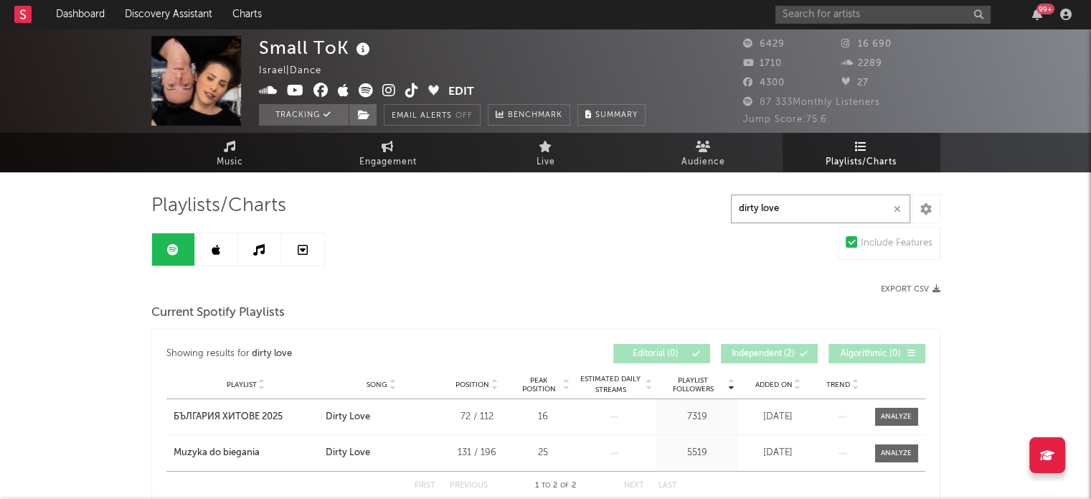
type input "dirty love"
click at [218, 247] on icon at bounding box center [216, 249] width 9 height 11
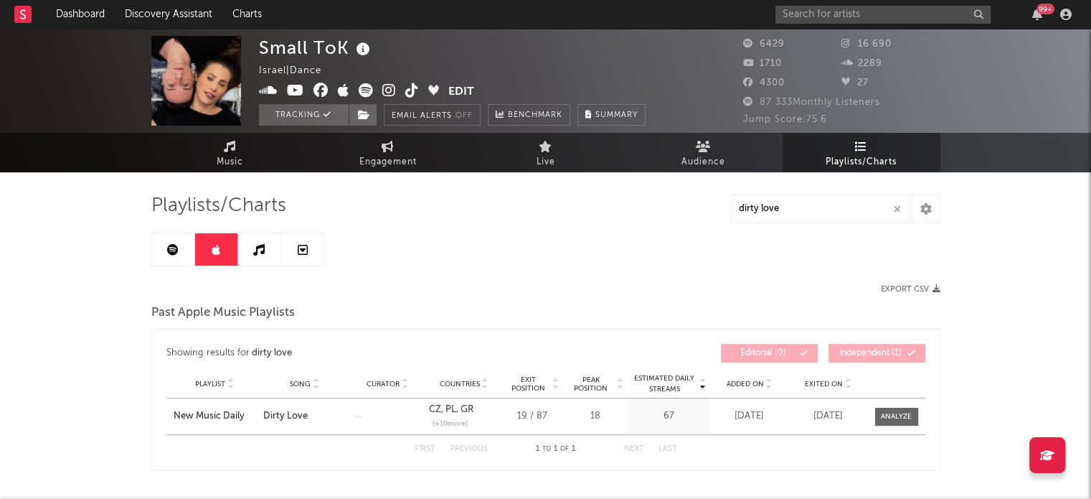
click at [260, 250] on icon at bounding box center [258, 249] width 11 height 11
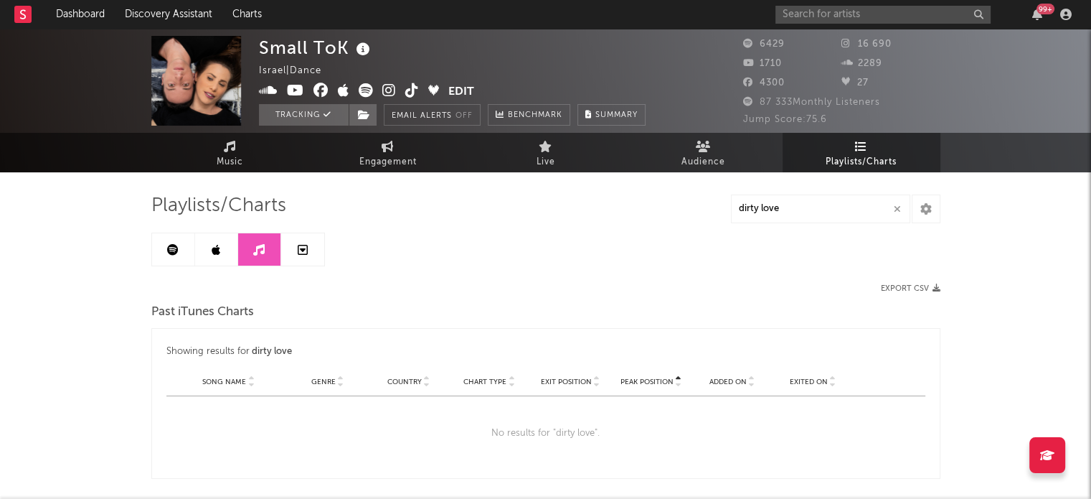
scroll to position [65, 0]
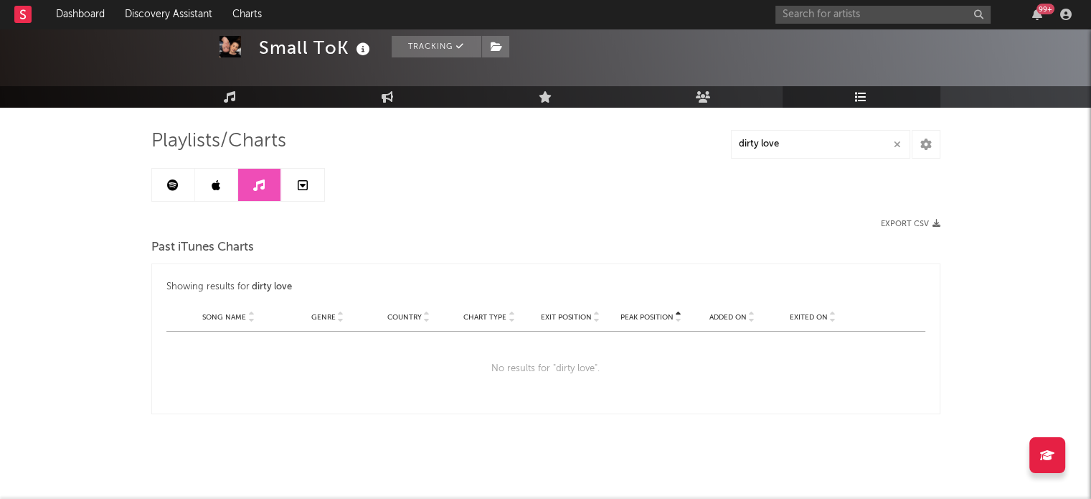
click at [307, 189] on link at bounding box center [302, 185] width 43 height 32
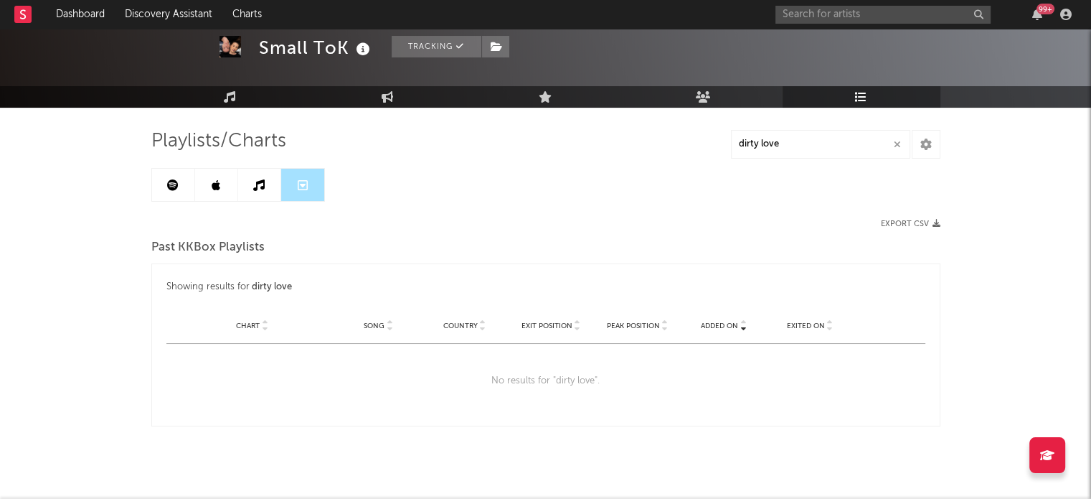
click at [224, 184] on link at bounding box center [216, 185] width 43 height 32
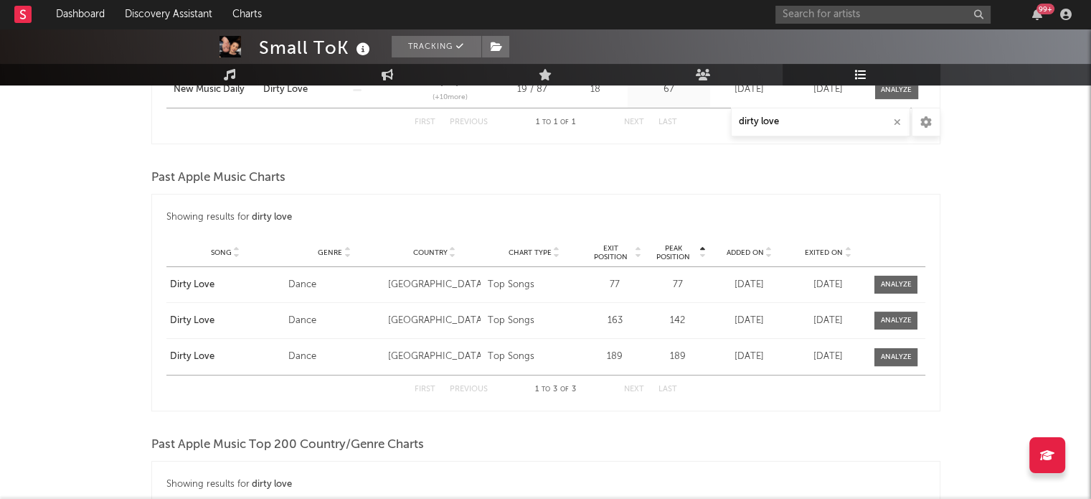
scroll to position [327, 0]
drag, startPoint x: 486, startPoint y: 276, endPoint x: 539, endPoint y: 283, distance: 53.6
click at [539, 283] on div "Chart Type Top Songs" at bounding box center [534, 284] width 100 height 14
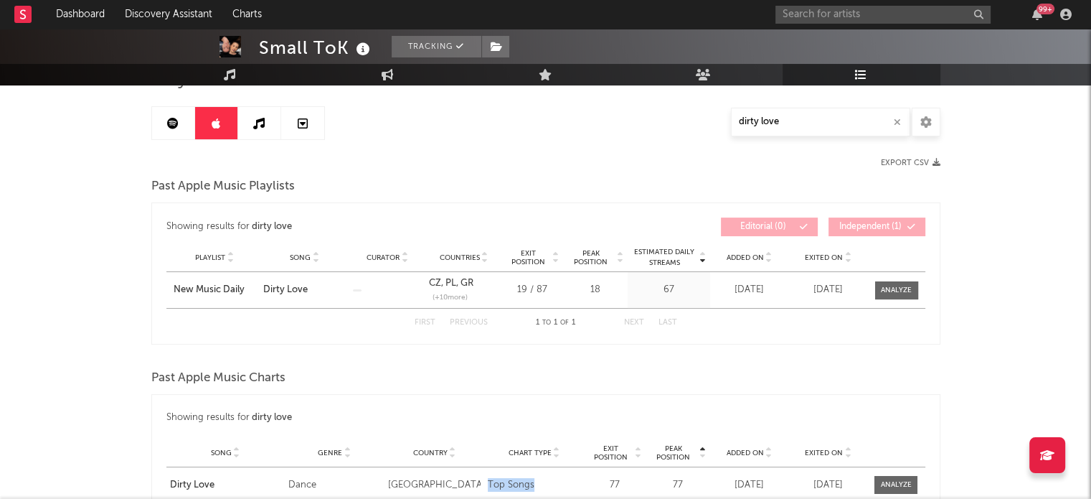
scroll to position [0, 0]
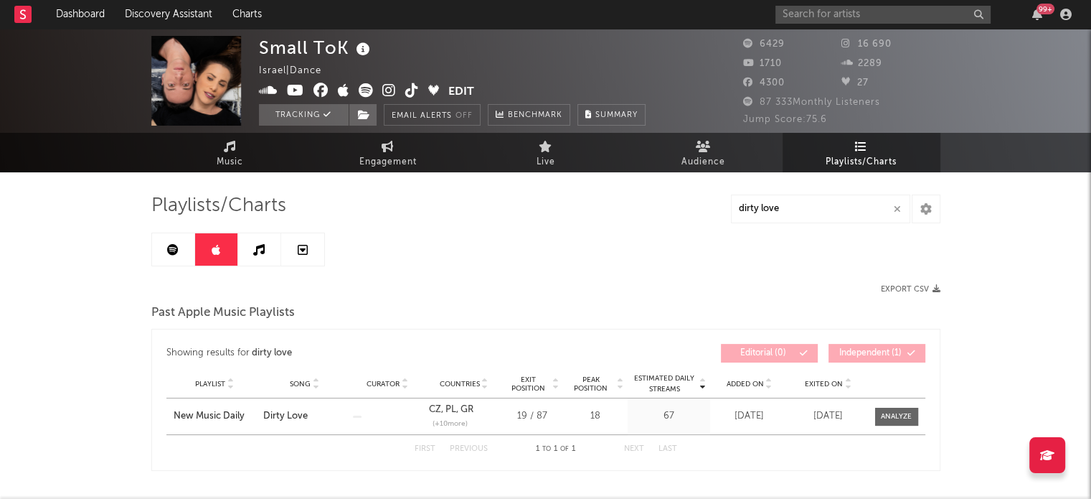
click at [255, 242] on link at bounding box center [259, 249] width 43 height 32
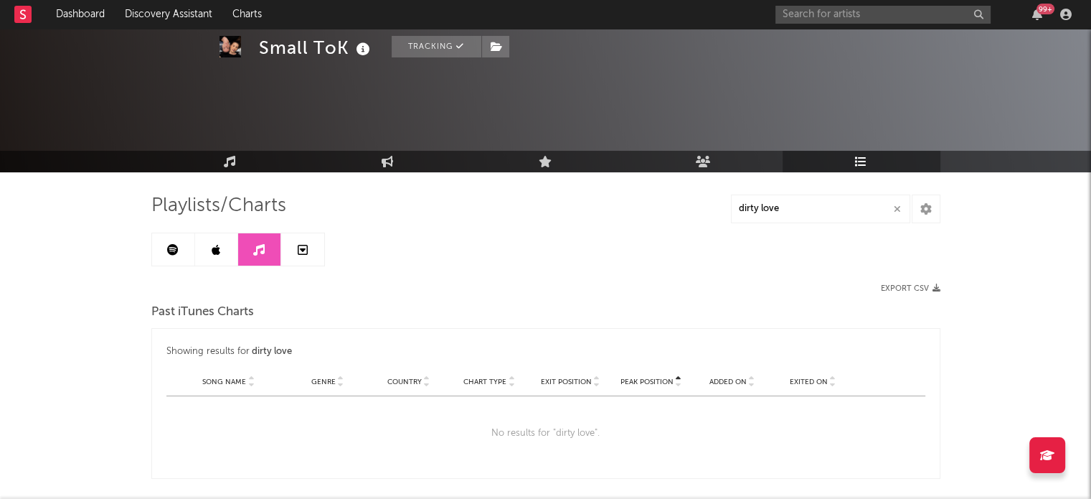
scroll to position [65, 0]
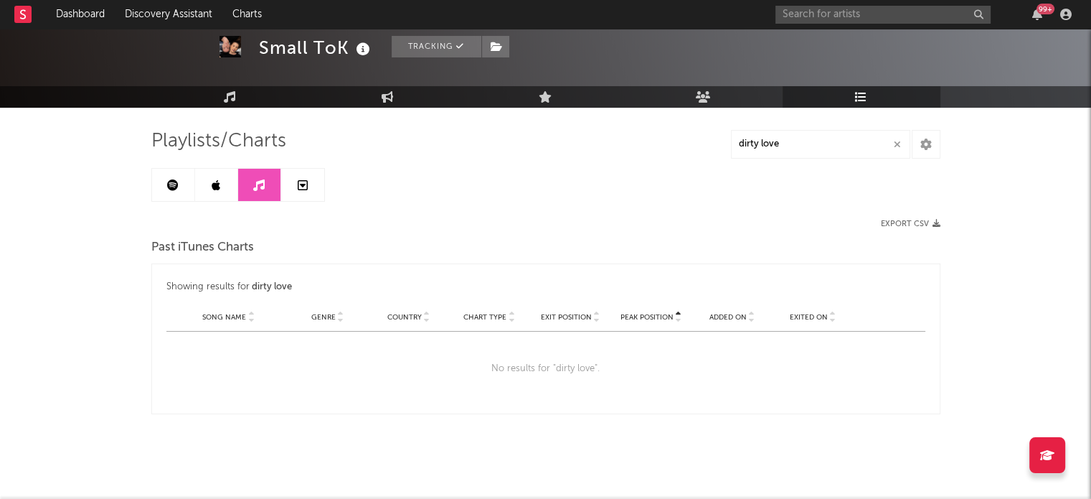
click at [214, 184] on icon at bounding box center [216, 184] width 9 height 11
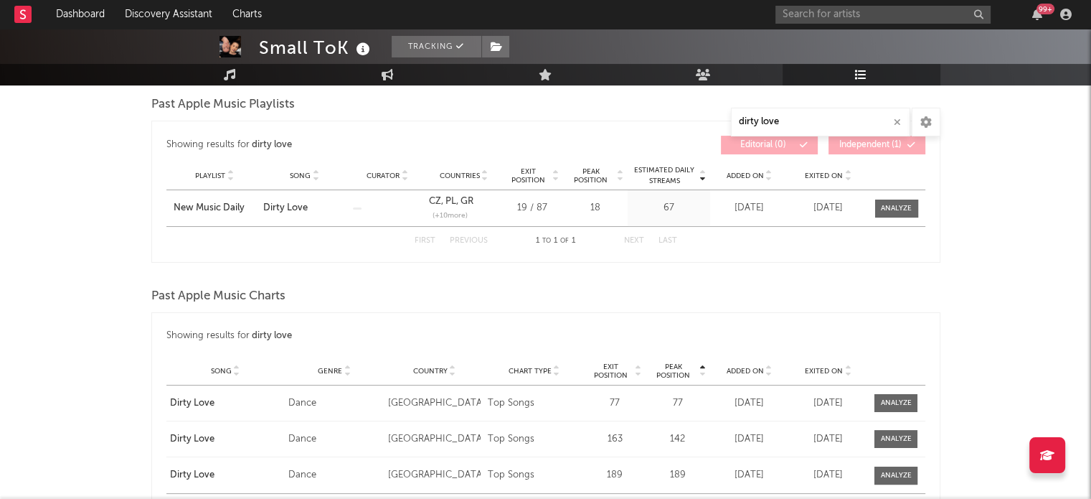
scroll to position [65, 0]
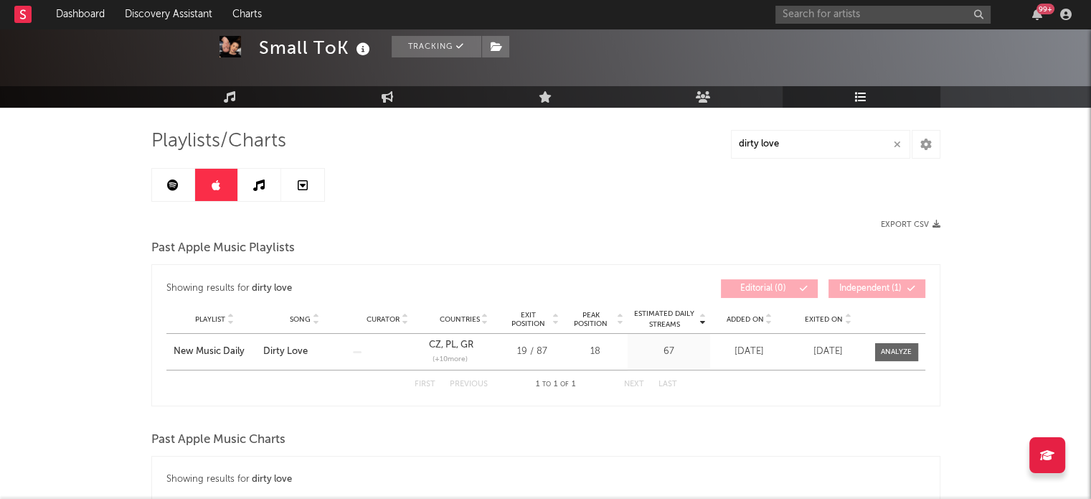
click at [172, 192] on link at bounding box center [173, 185] width 43 height 32
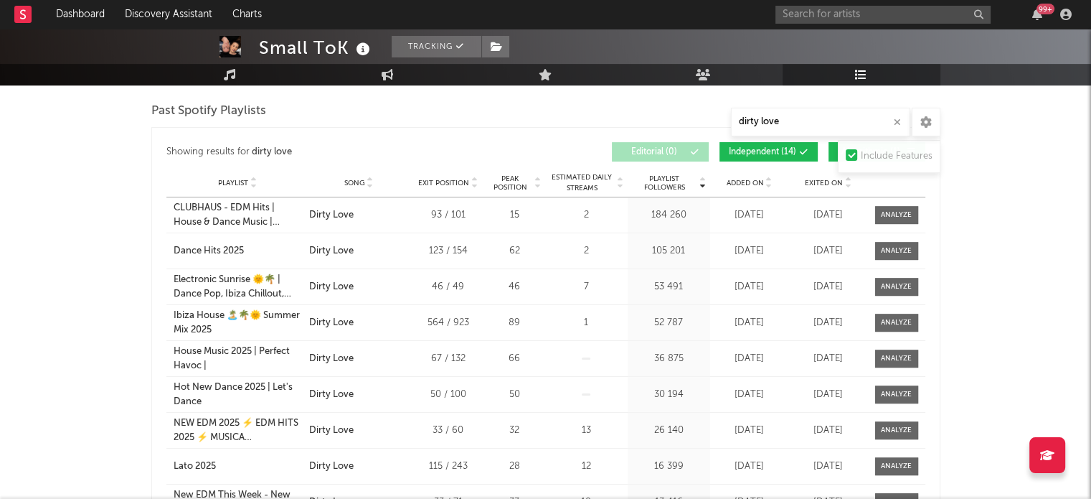
scroll to position [351, 0]
